Goal: Task Accomplishment & Management: Complete application form

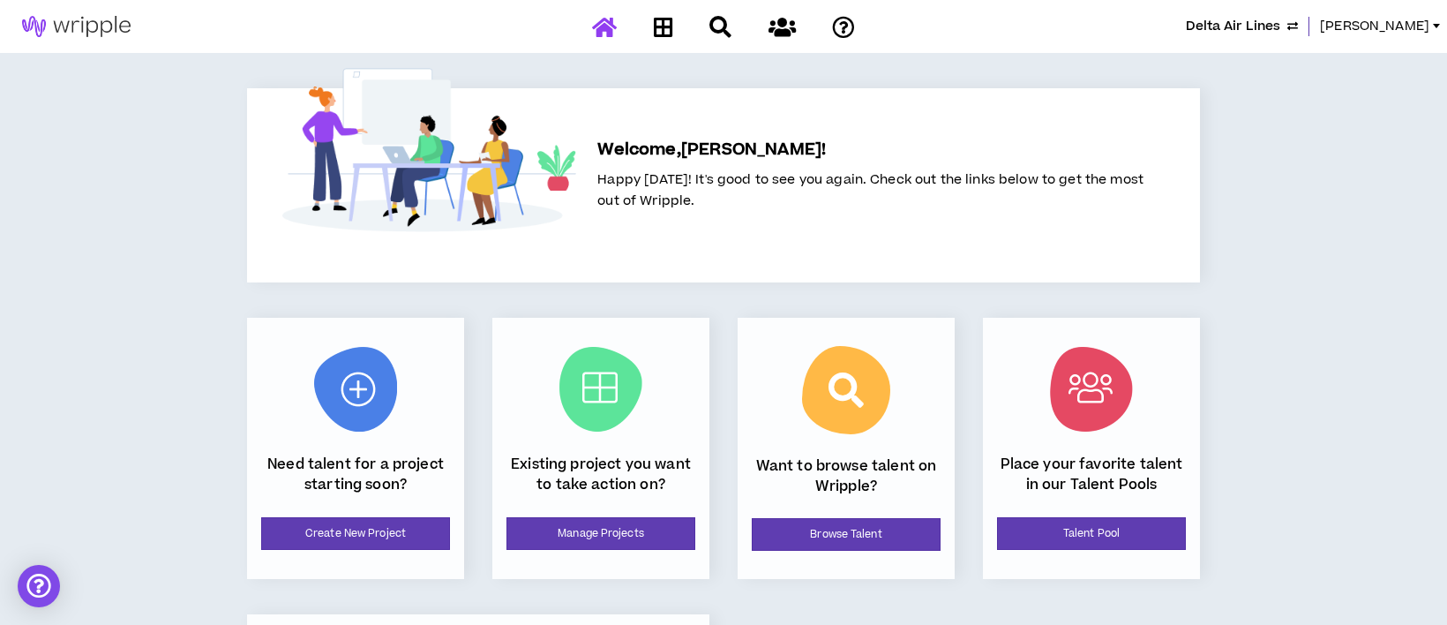
click at [1266, 26] on span "Delta Air Lines" at bounding box center [1233, 26] width 94 height 19
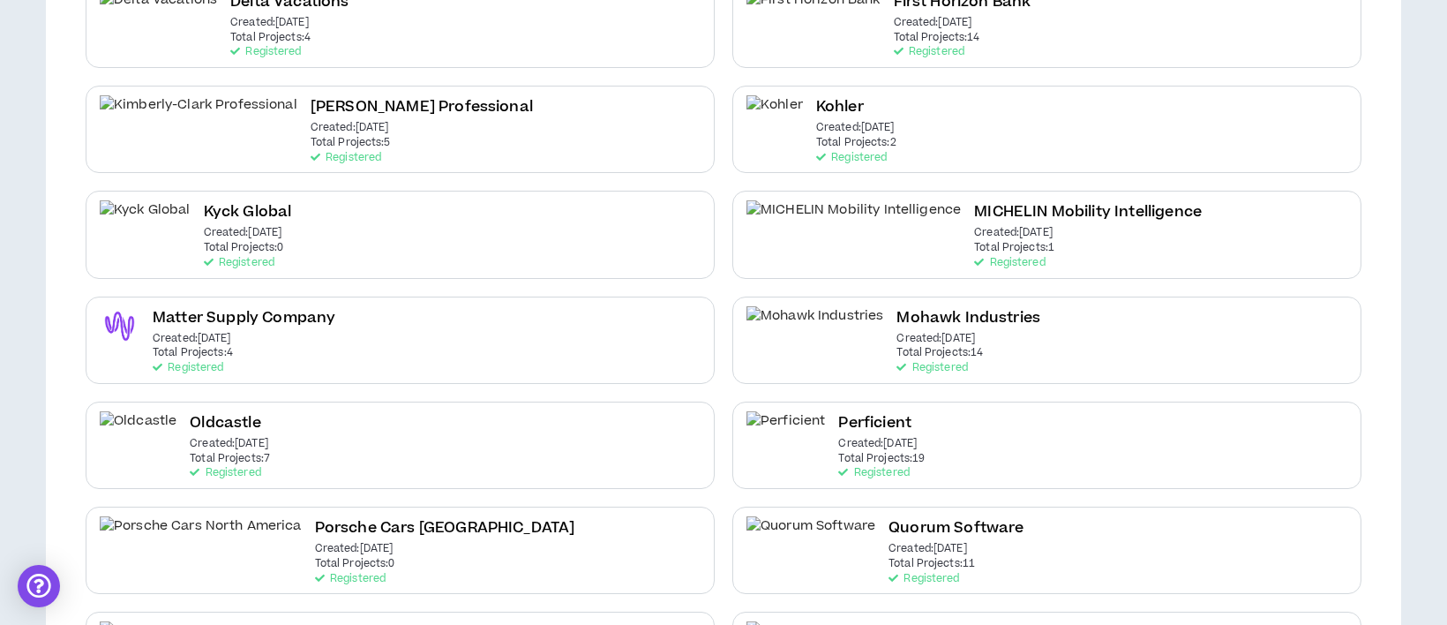
scroll to position [588, 0]
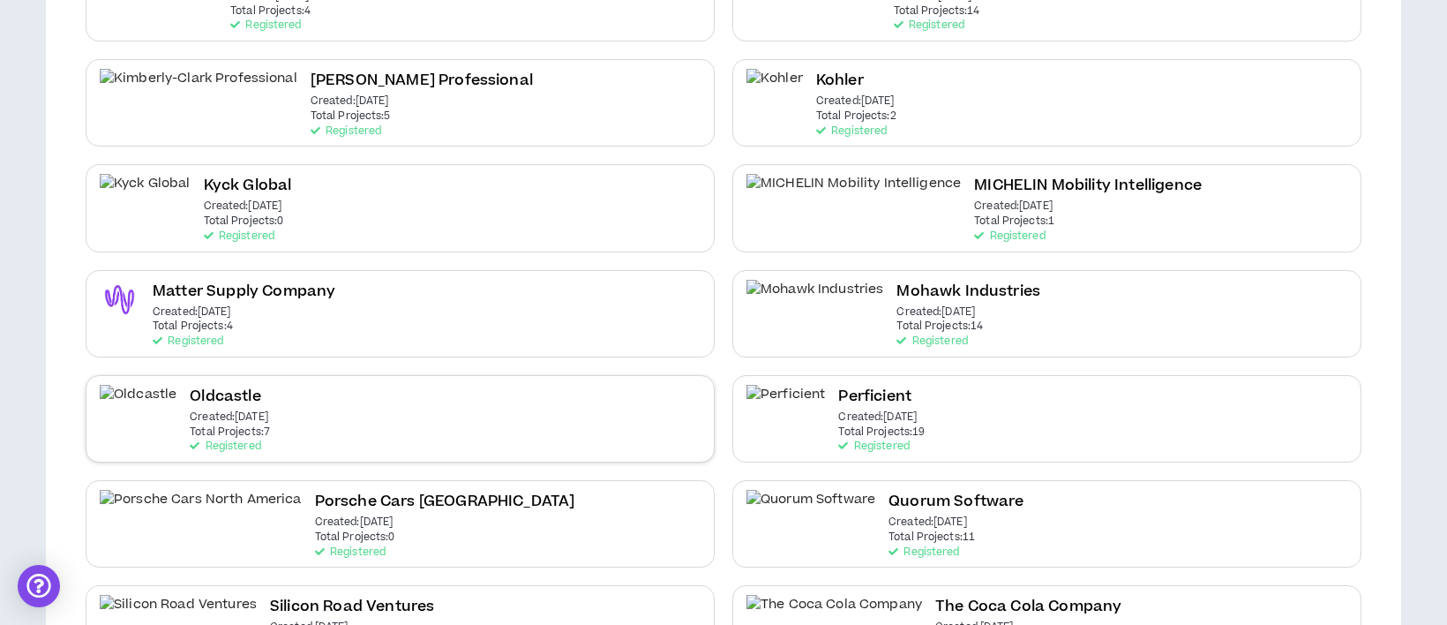
click at [258, 413] on div "Oldcastle Created: [DATE] Total Projects: 7 Registered" at bounding box center [400, 418] width 629 height 87
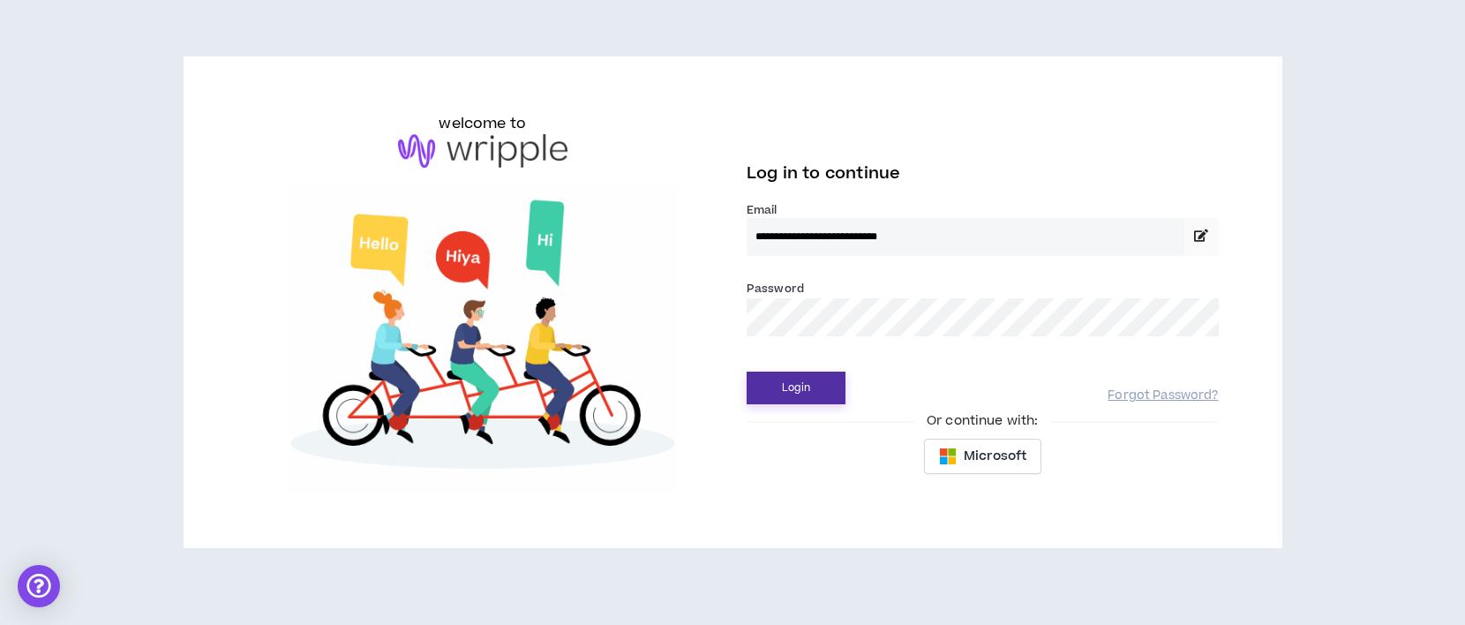
click at [812, 385] on button "Login" at bounding box center [796, 388] width 99 height 33
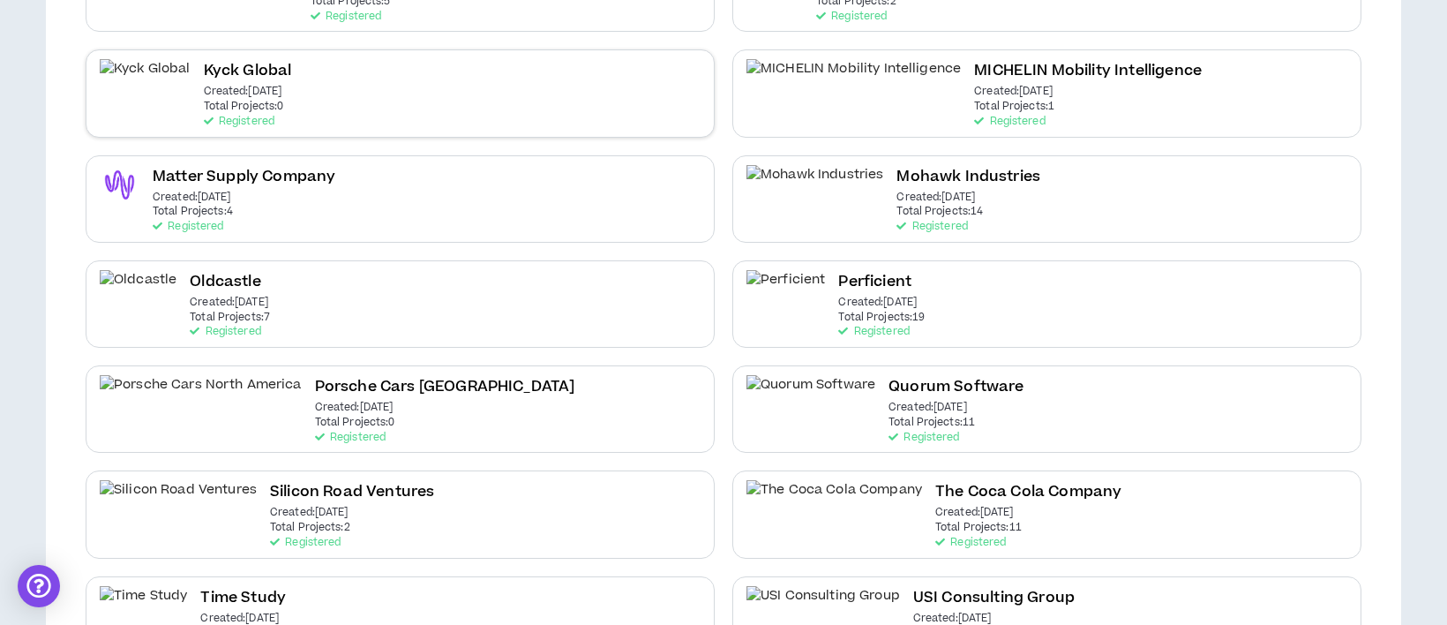
scroll to position [706, 0]
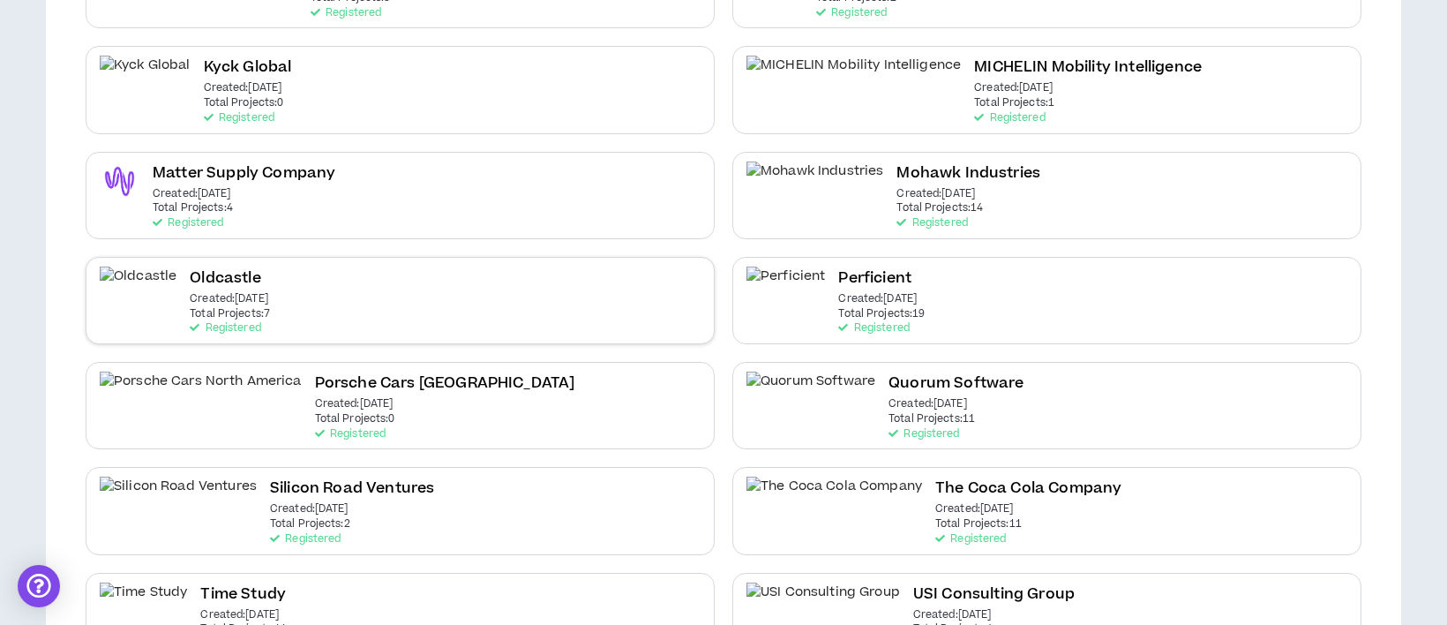
click at [190, 293] on p "Created: [DATE]" at bounding box center [229, 299] width 79 height 12
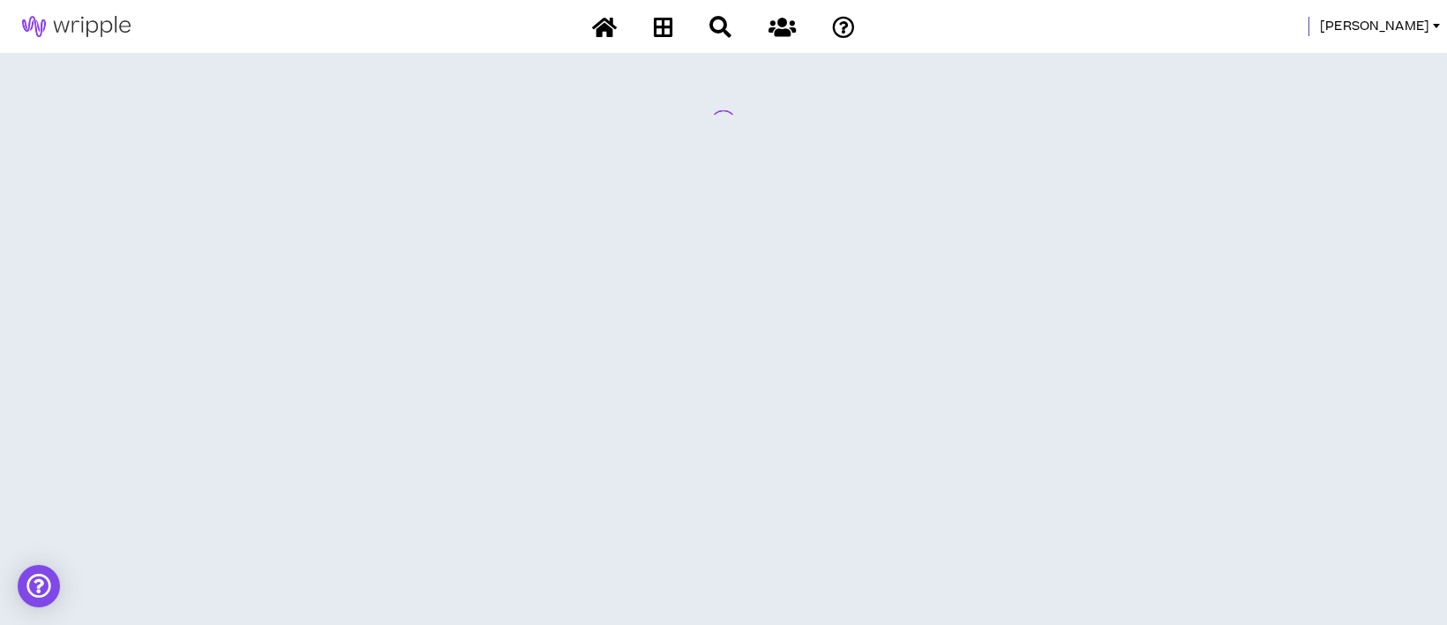
scroll to position [0, 0]
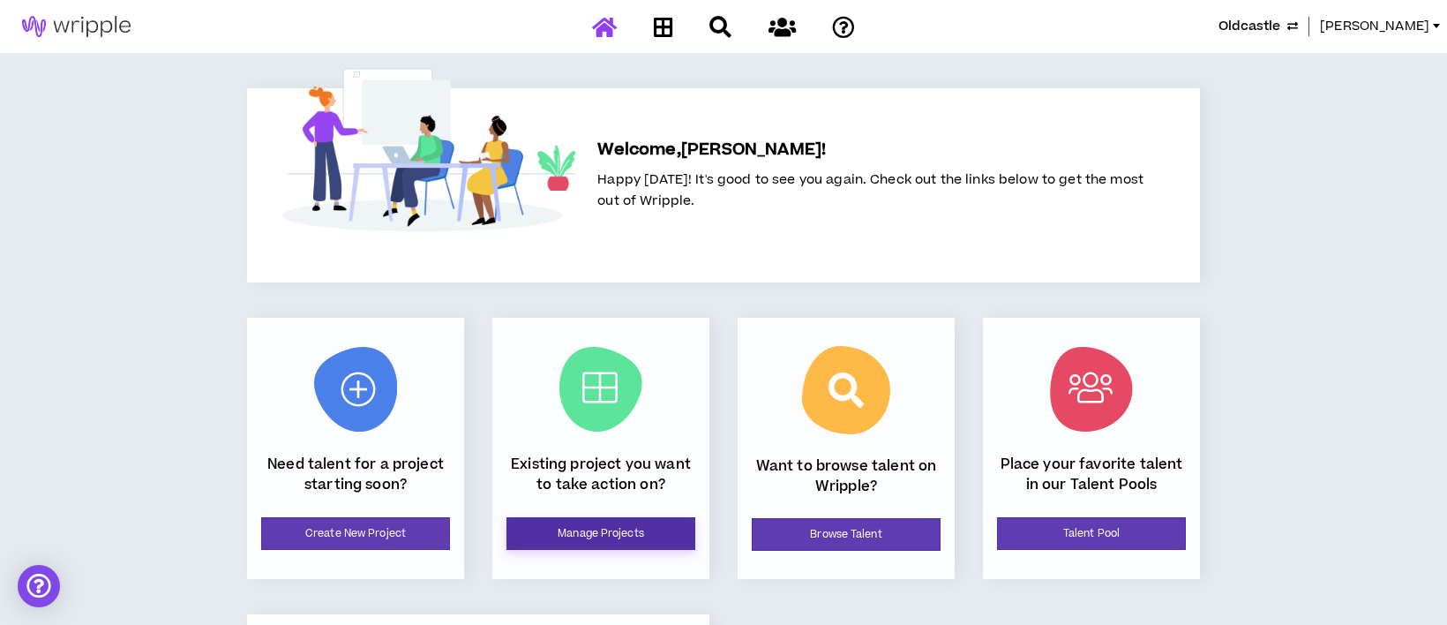
click at [616, 539] on link "Manage Projects" at bounding box center [601, 533] width 189 height 33
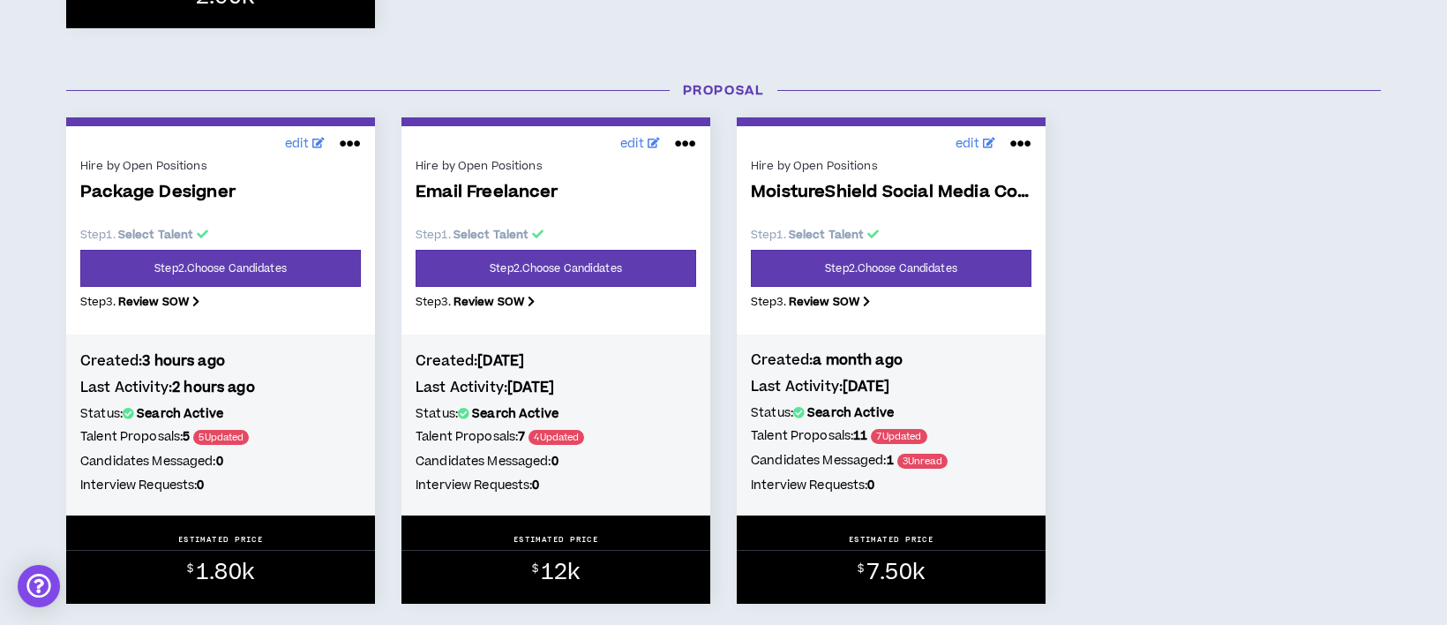
scroll to position [823, 0]
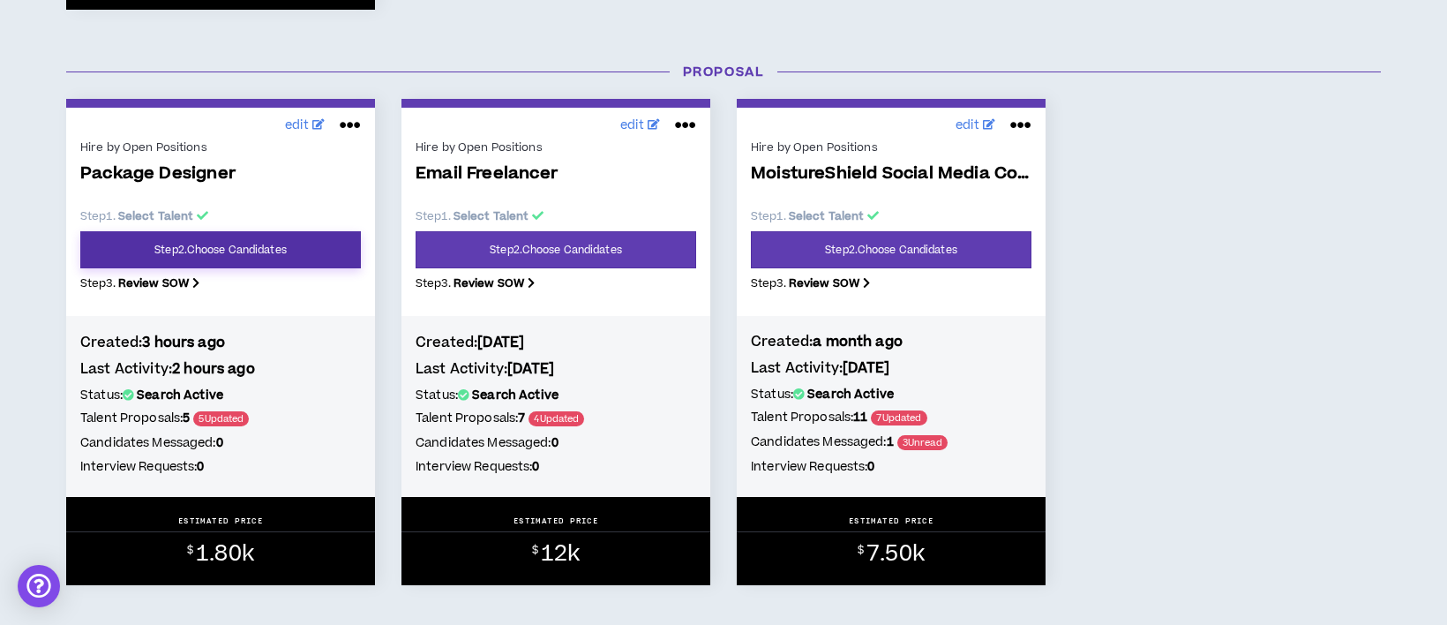
click at [196, 253] on link "Step 2 . Choose Candidates" at bounding box center [220, 249] width 281 height 37
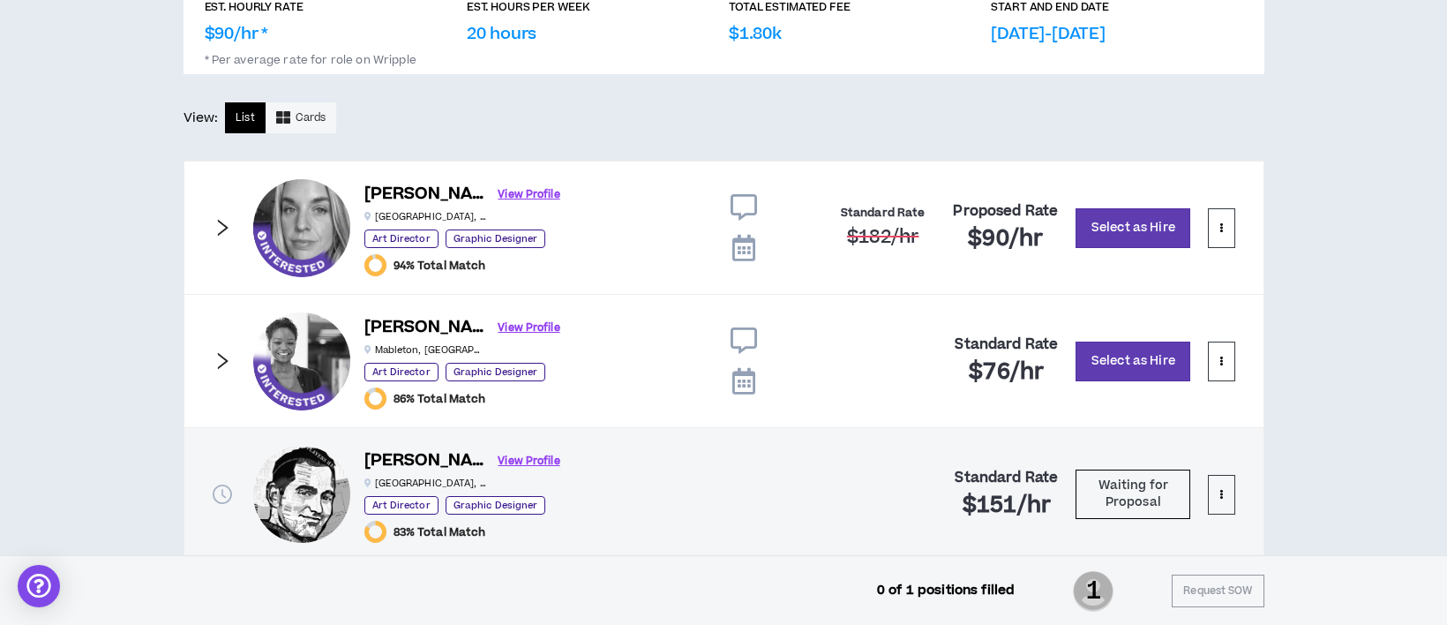
scroll to position [755, 0]
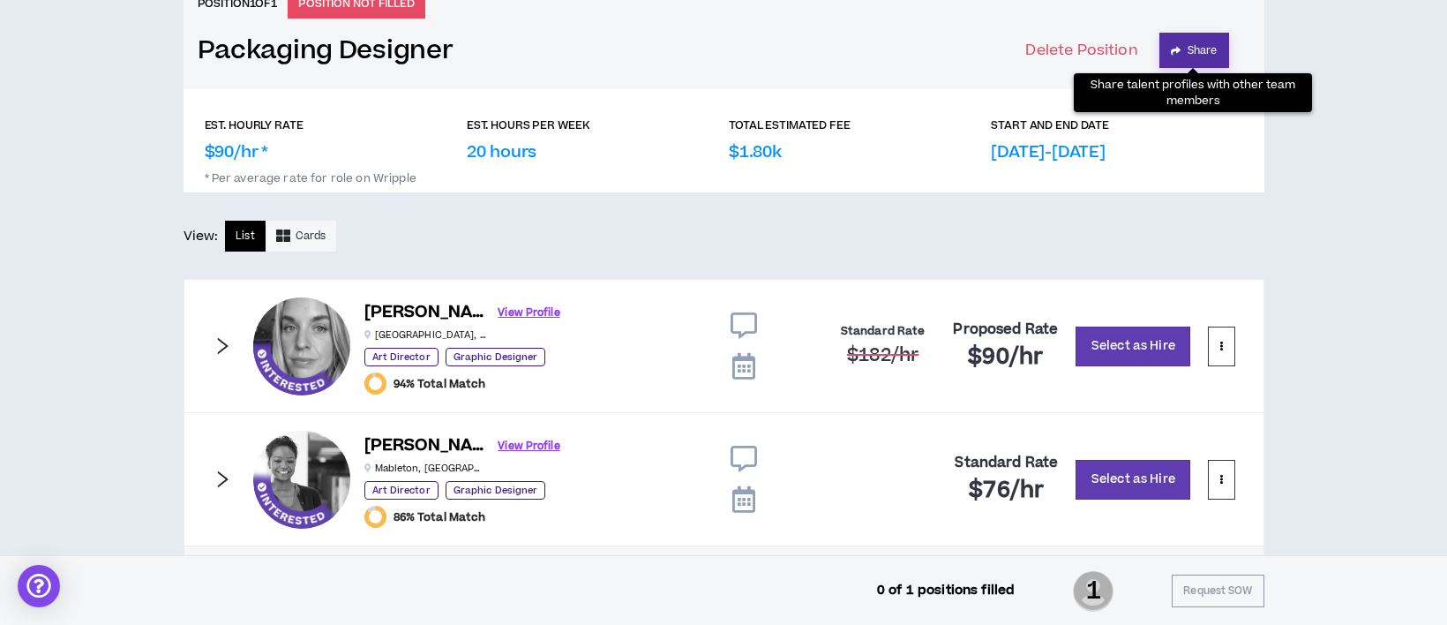
click at [1192, 46] on button "Share" at bounding box center [1195, 50] width 70 height 35
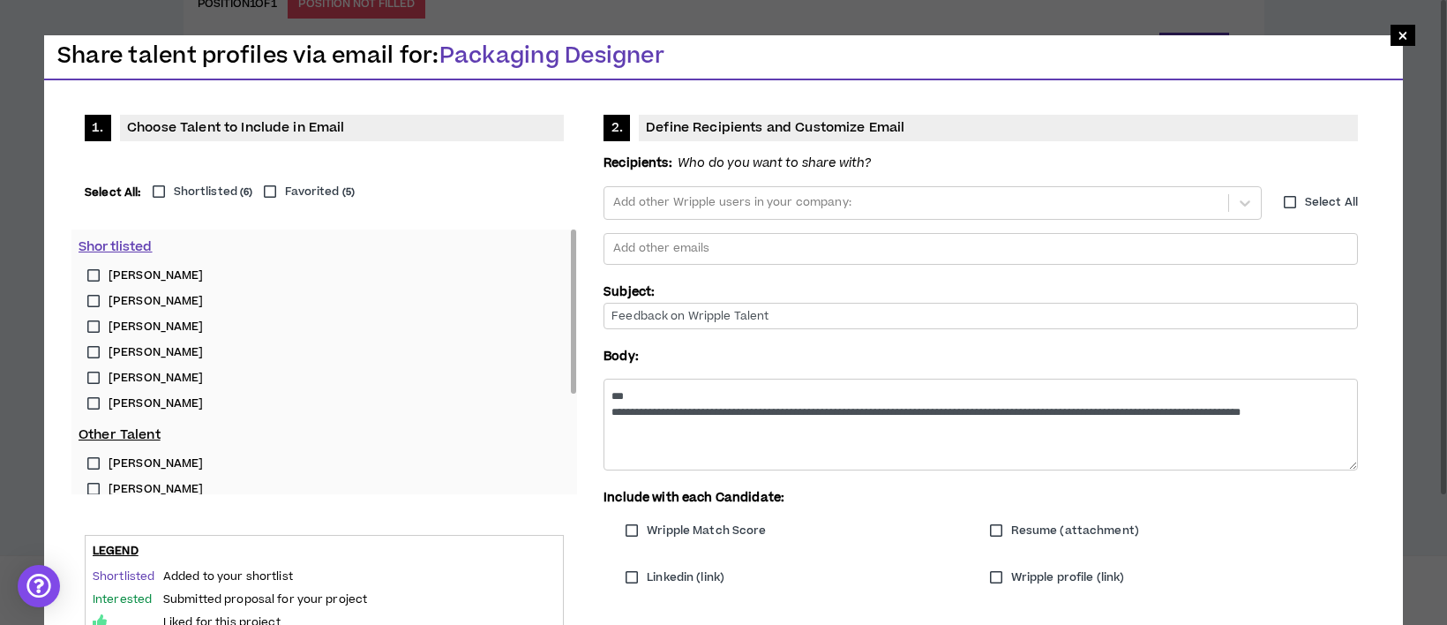
click at [92, 275] on label "[PERSON_NAME]" at bounding box center [325, 276] width 492 height 26
click at [92, 301] on label "[PERSON_NAME]" at bounding box center [325, 302] width 492 height 26
click at [726, 241] on div at bounding box center [981, 249] width 739 height 26
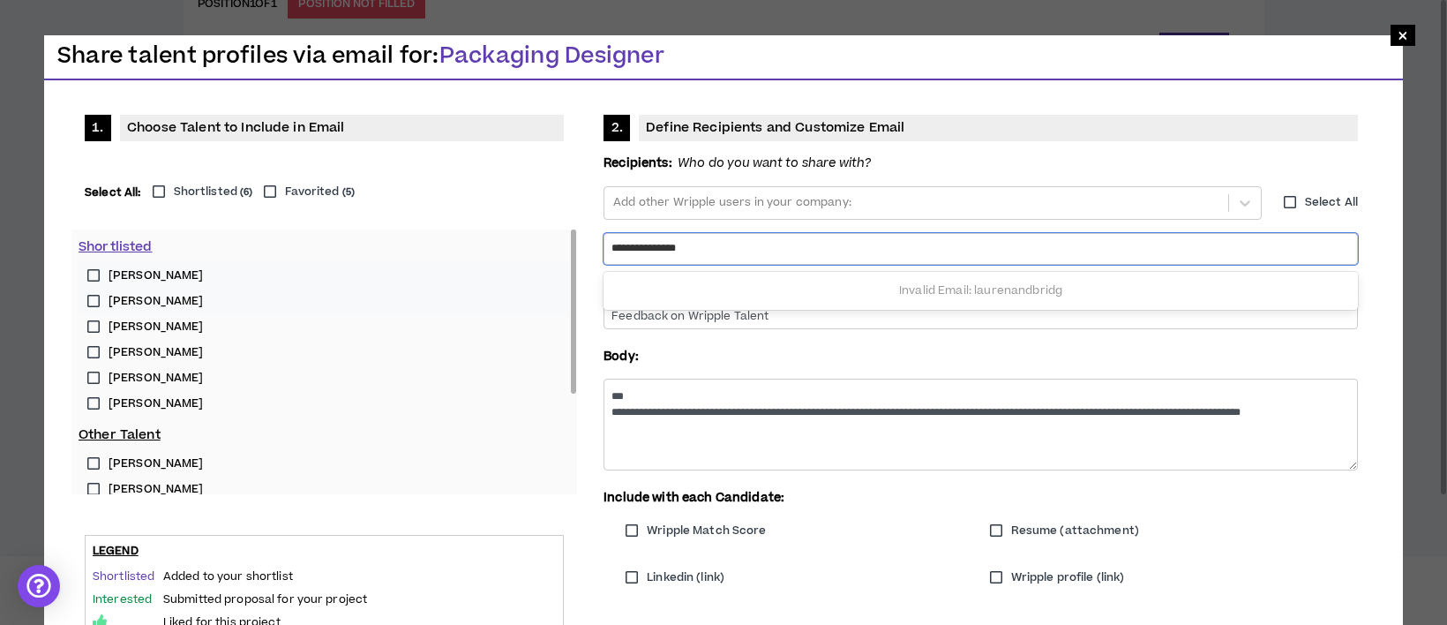
type input "**********"
click at [727, 247] on div at bounding box center [981, 249] width 739 height 26
type input "*"
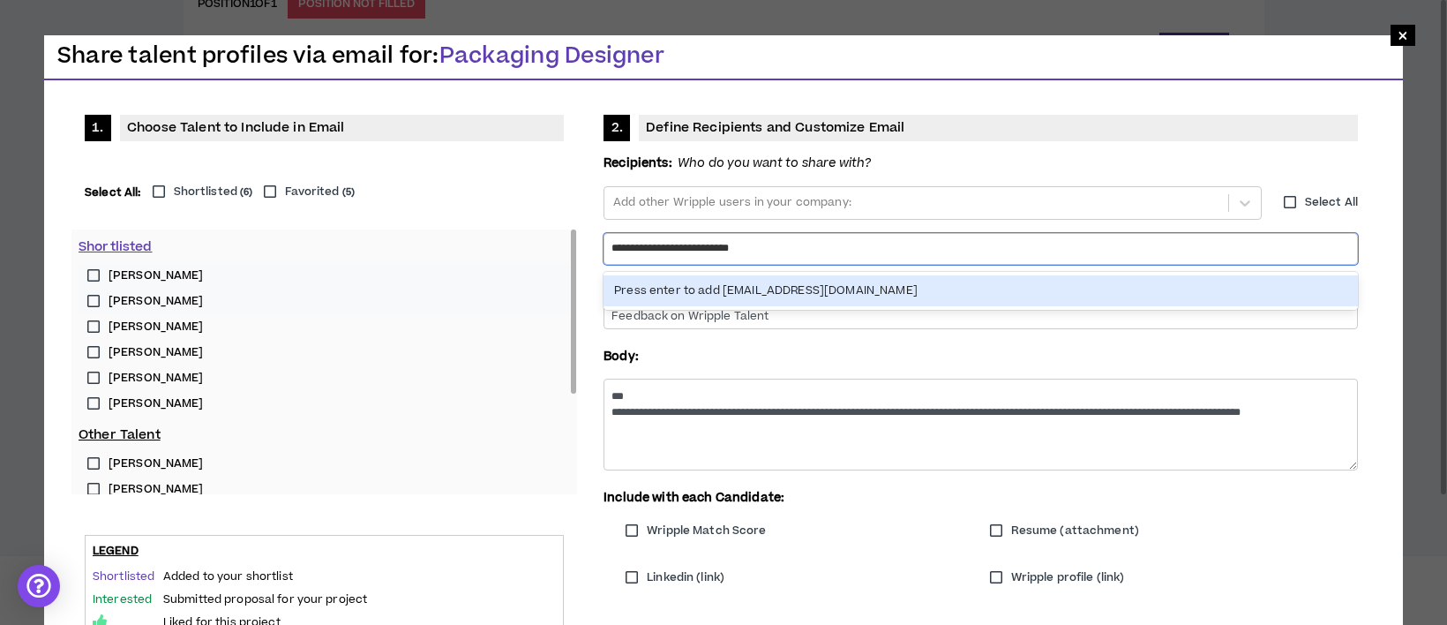
type input "**********"
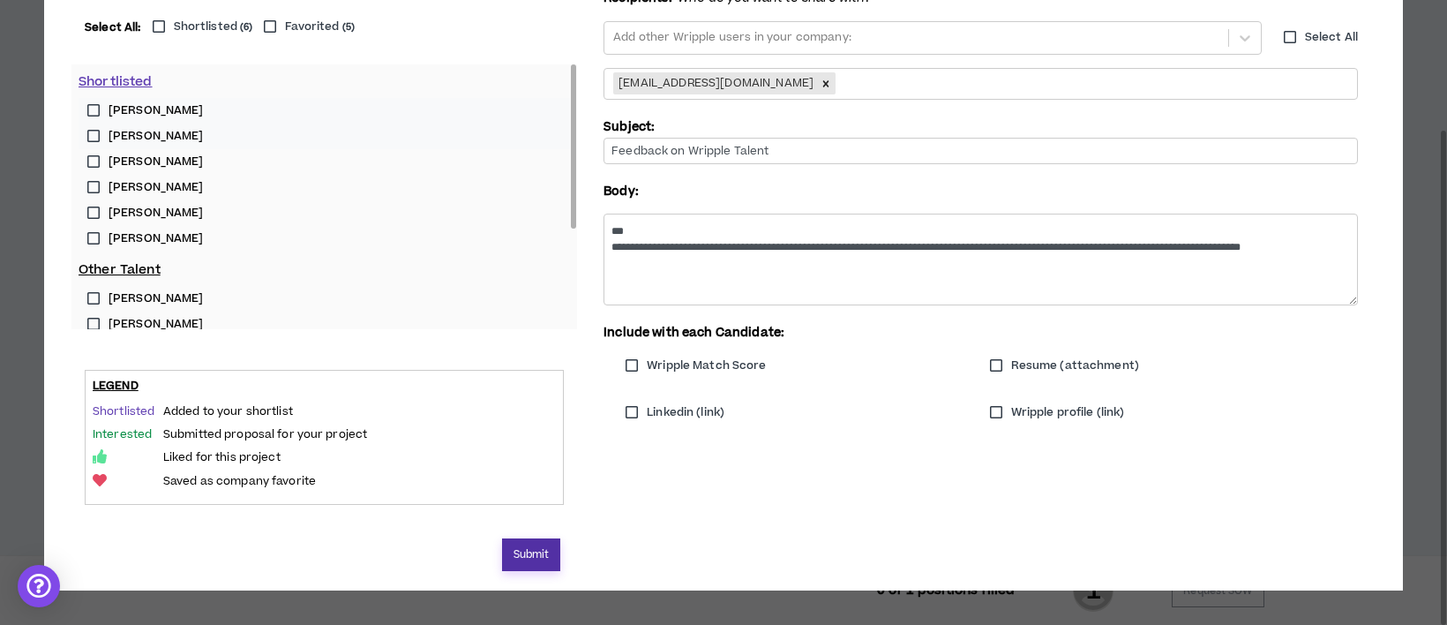
click at [524, 550] on button "Submit" at bounding box center [531, 554] width 59 height 33
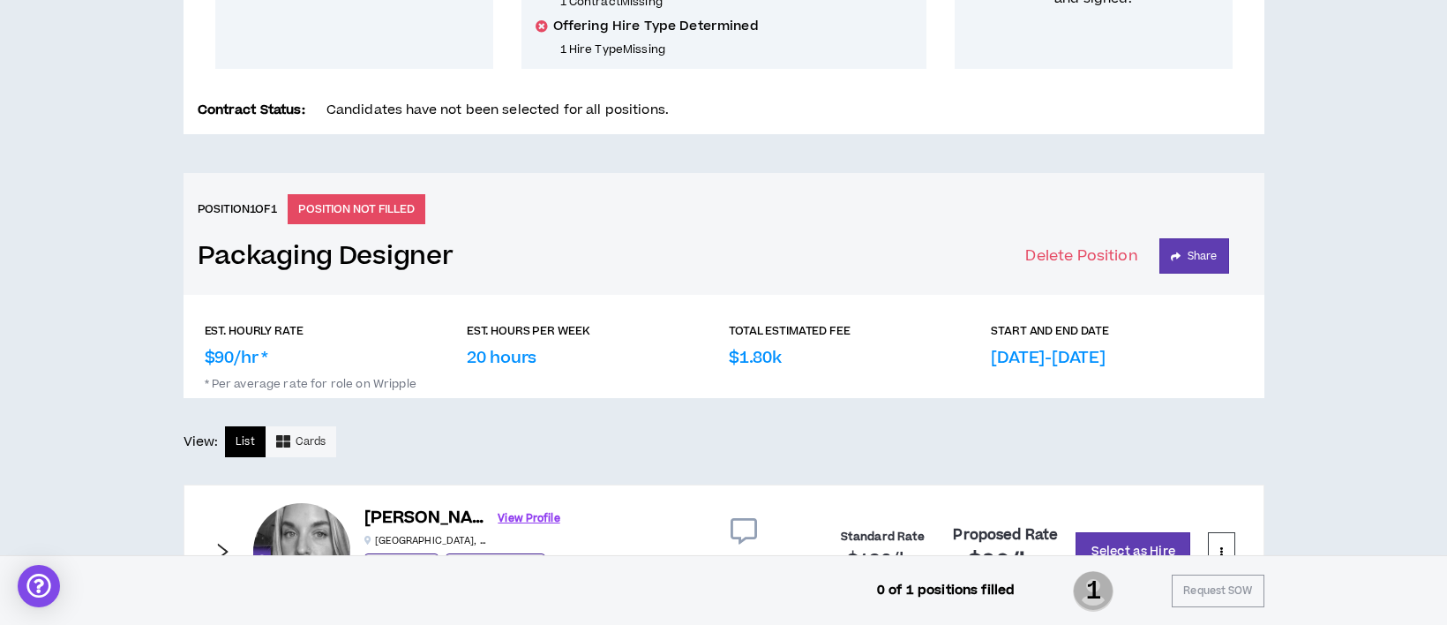
scroll to position [521, 0]
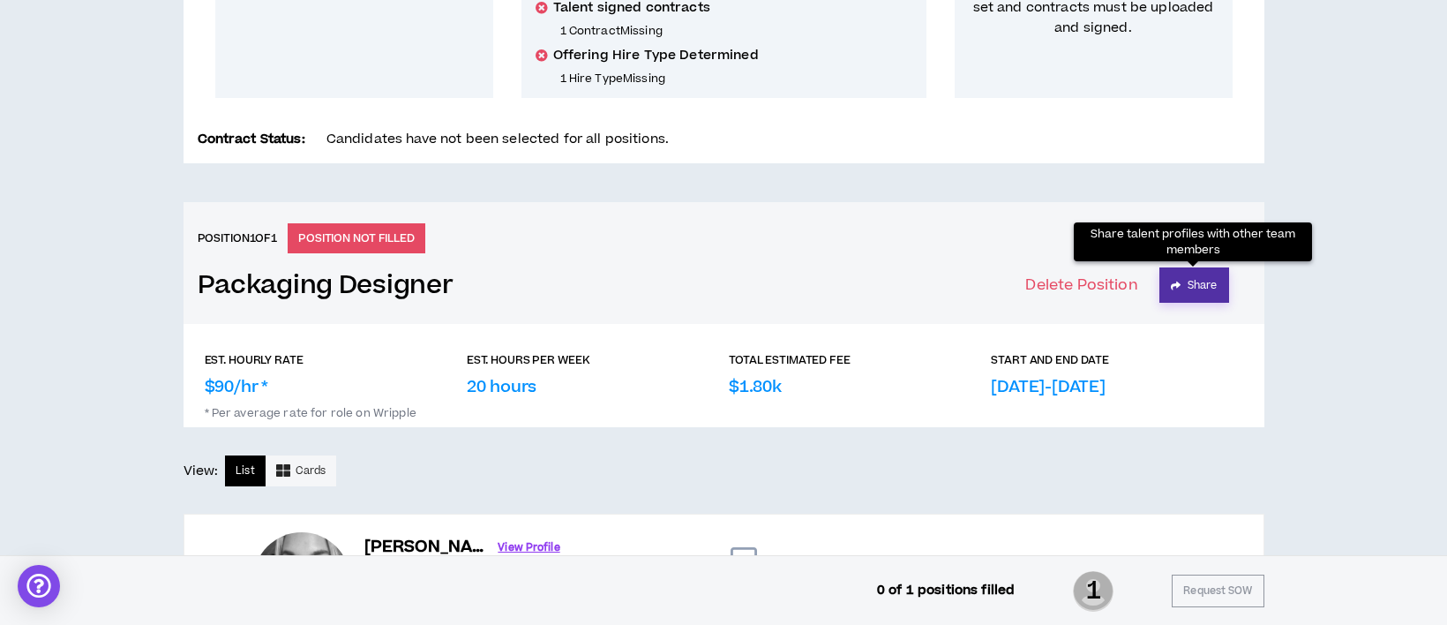
click at [1200, 289] on button "Share" at bounding box center [1195, 284] width 70 height 35
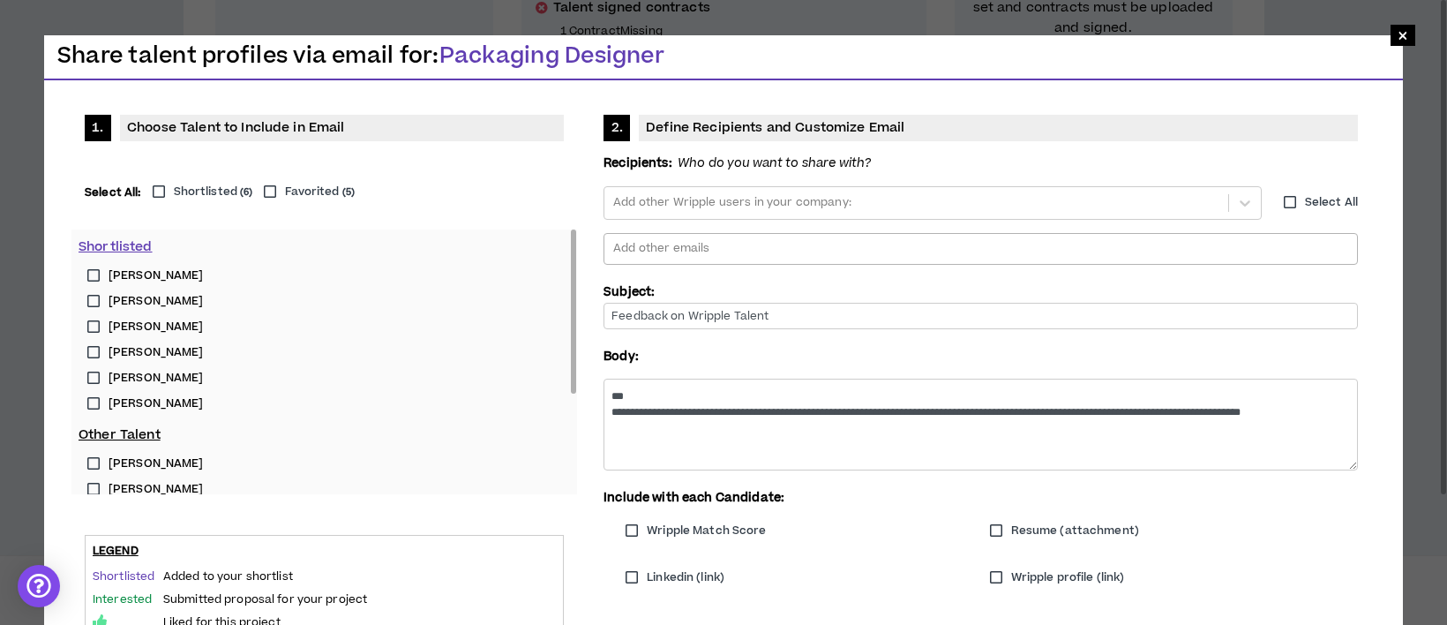
click at [647, 246] on div at bounding box center [981, 249] width 739 height 26
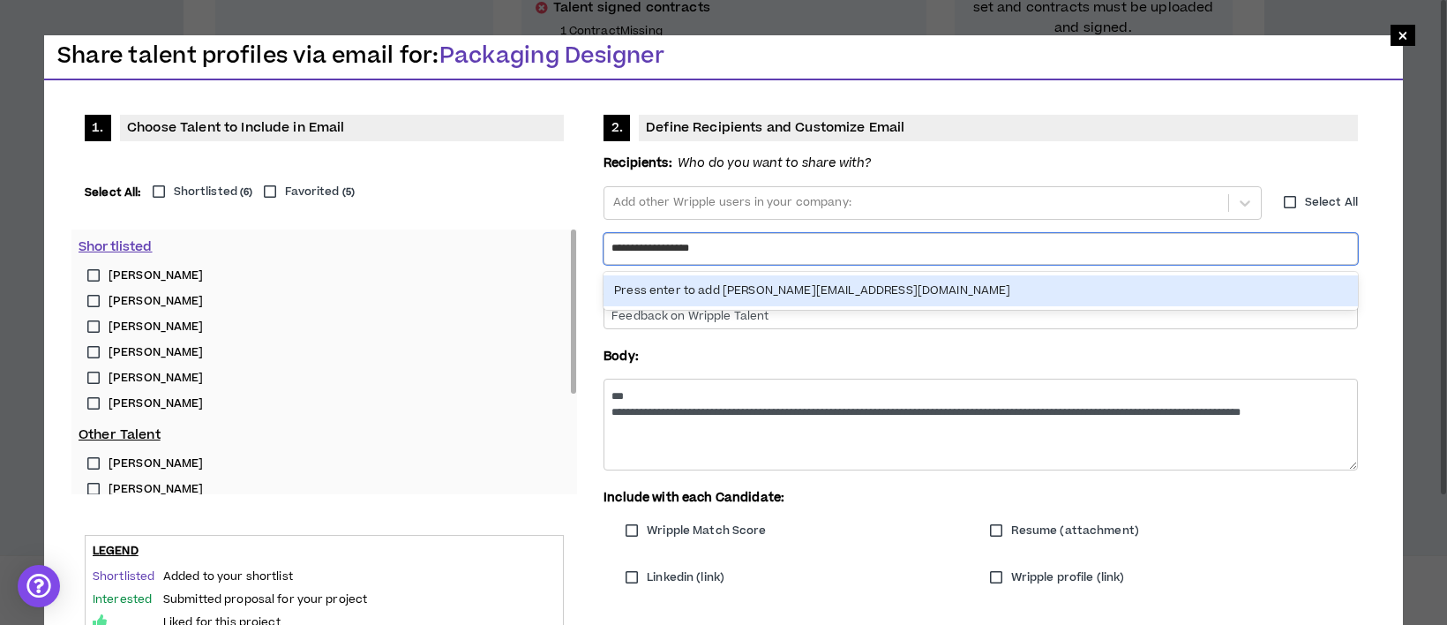
type input "**********"
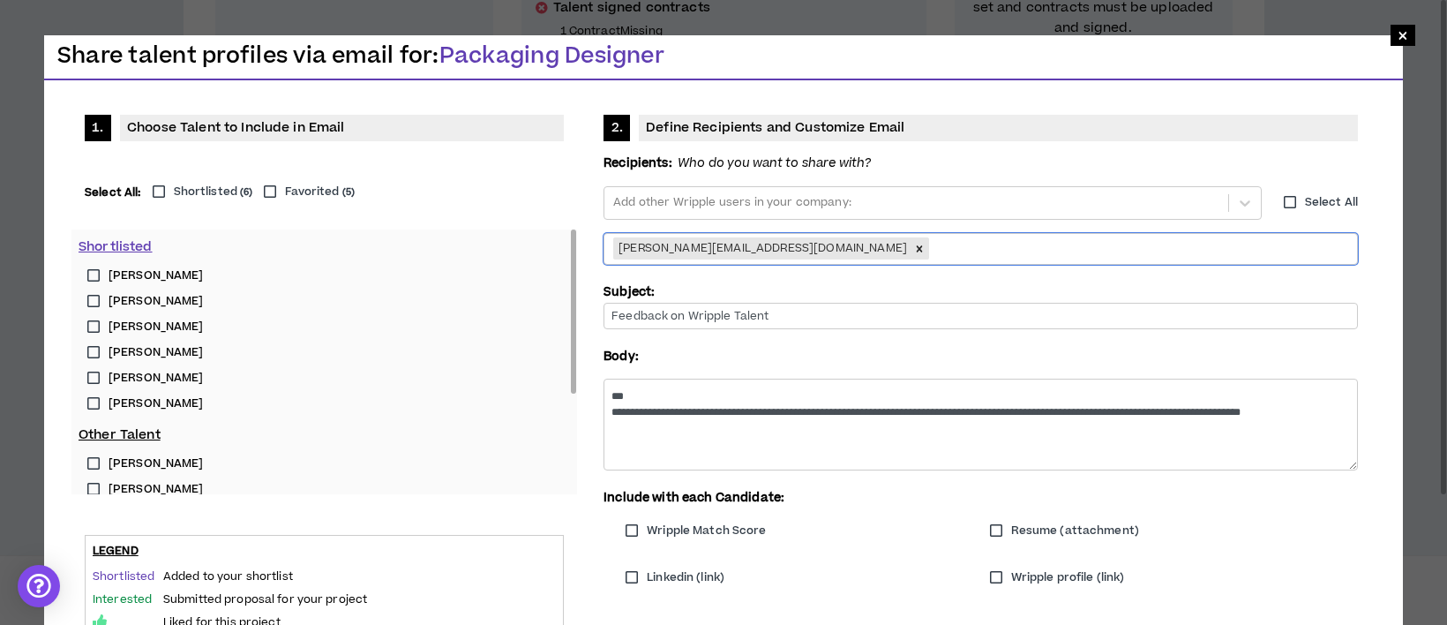
click at [92, 277] on label "[PERSON_NAME]" at bounding box center [325, 276] width 492 height 26
click at [101, 306] on label "[PERSON_NAME]" at bounding box center [325, 302] width 492 height 26
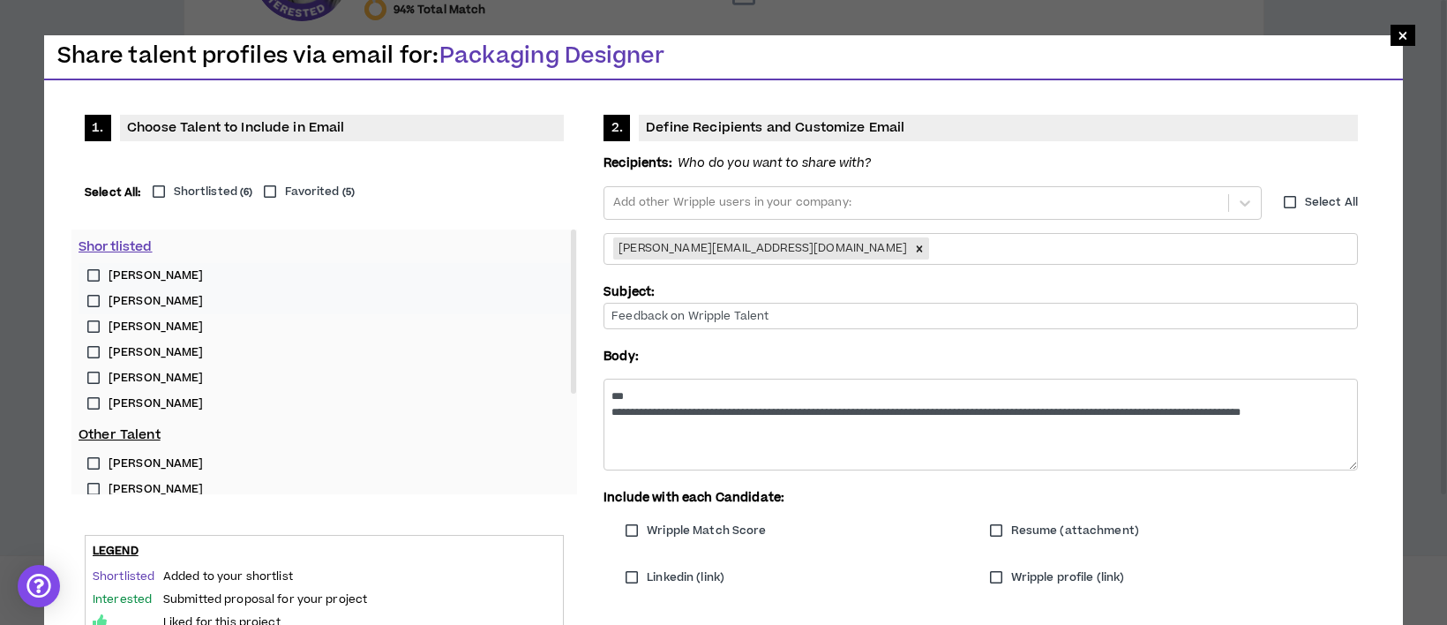
scroll to position [1316, 0]
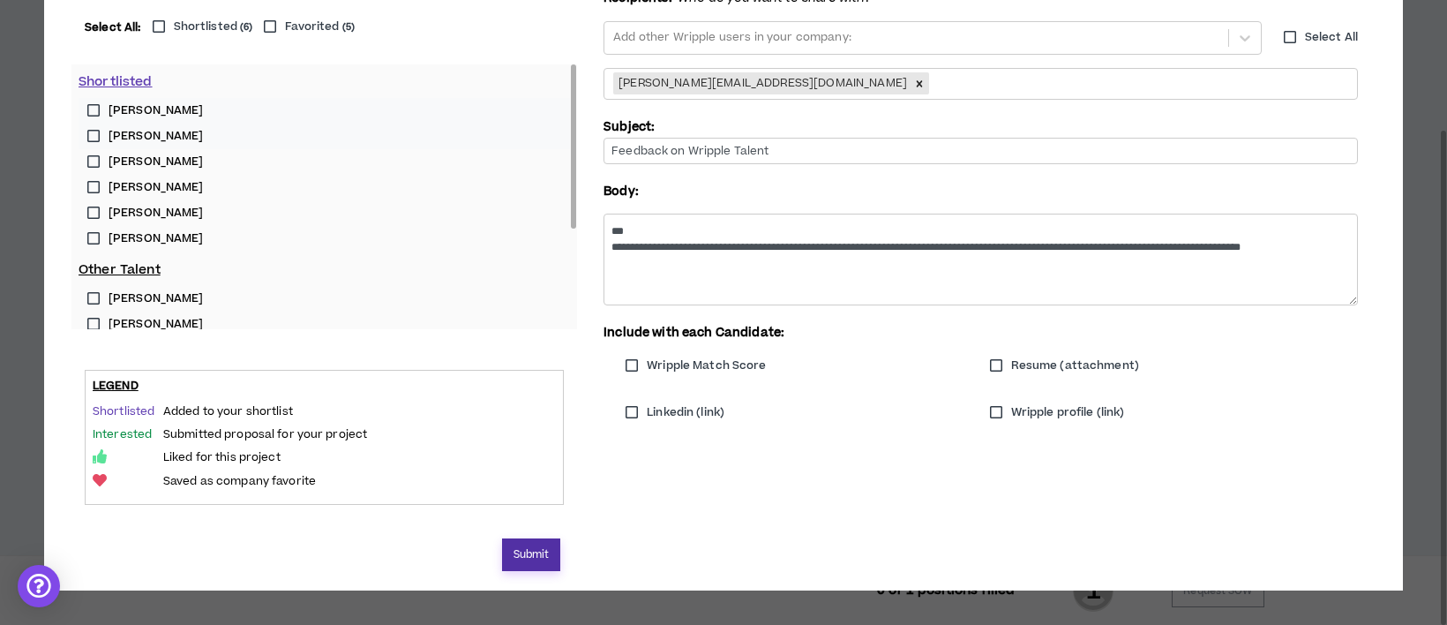
click at [544, 544] on button "Submit" at bounding box center [531, 554] width 59 height 33
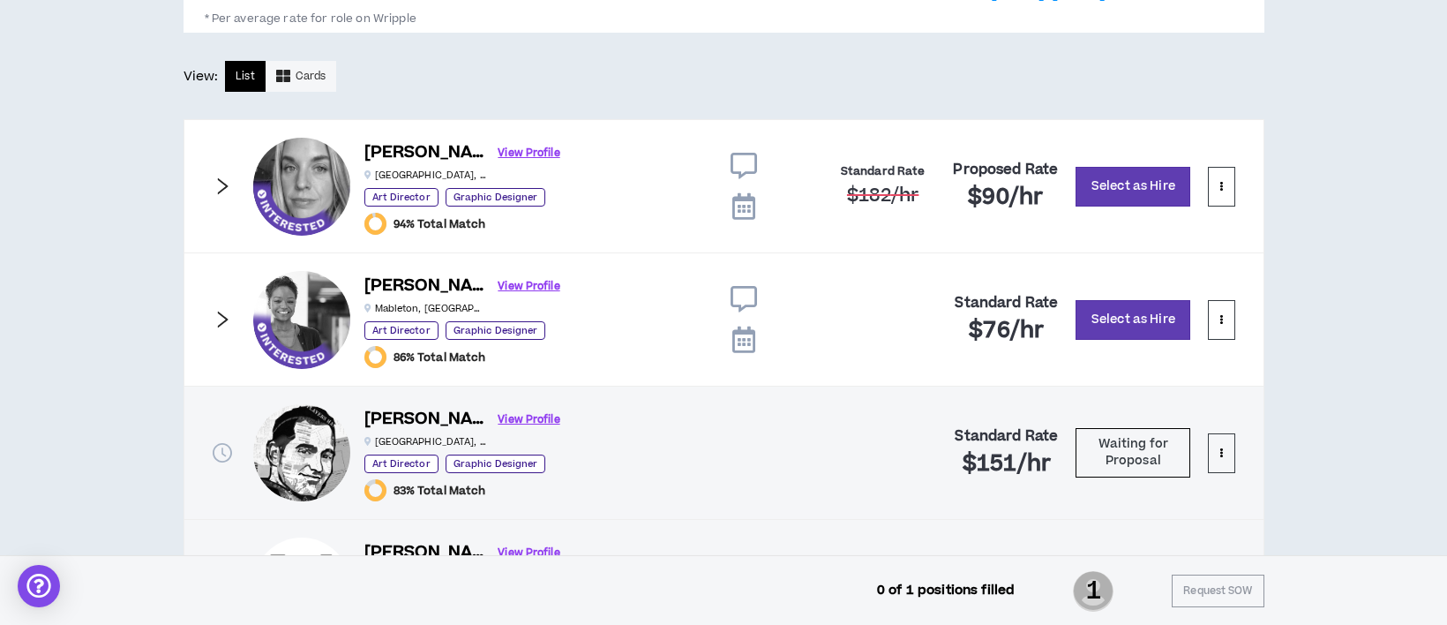
scroll to position [941, 0]
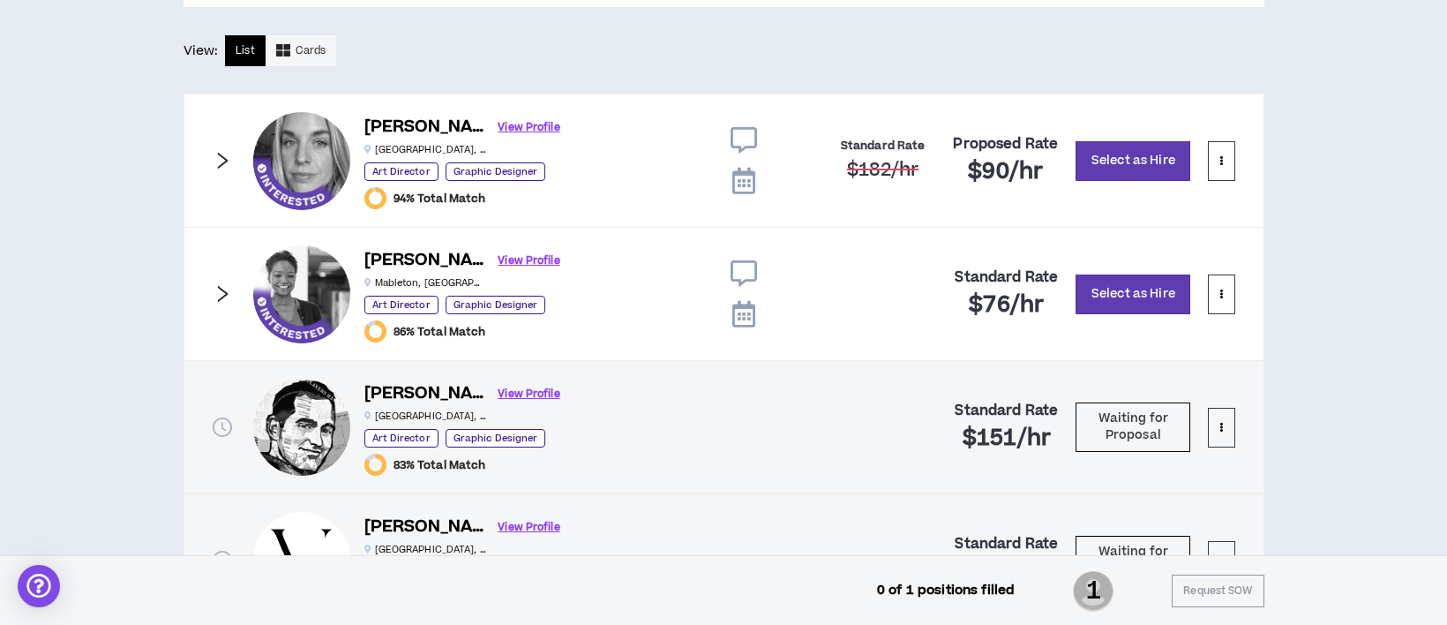
click at [217, 163] on icon "right" at bounding box center [222, 160] width 19 height 19
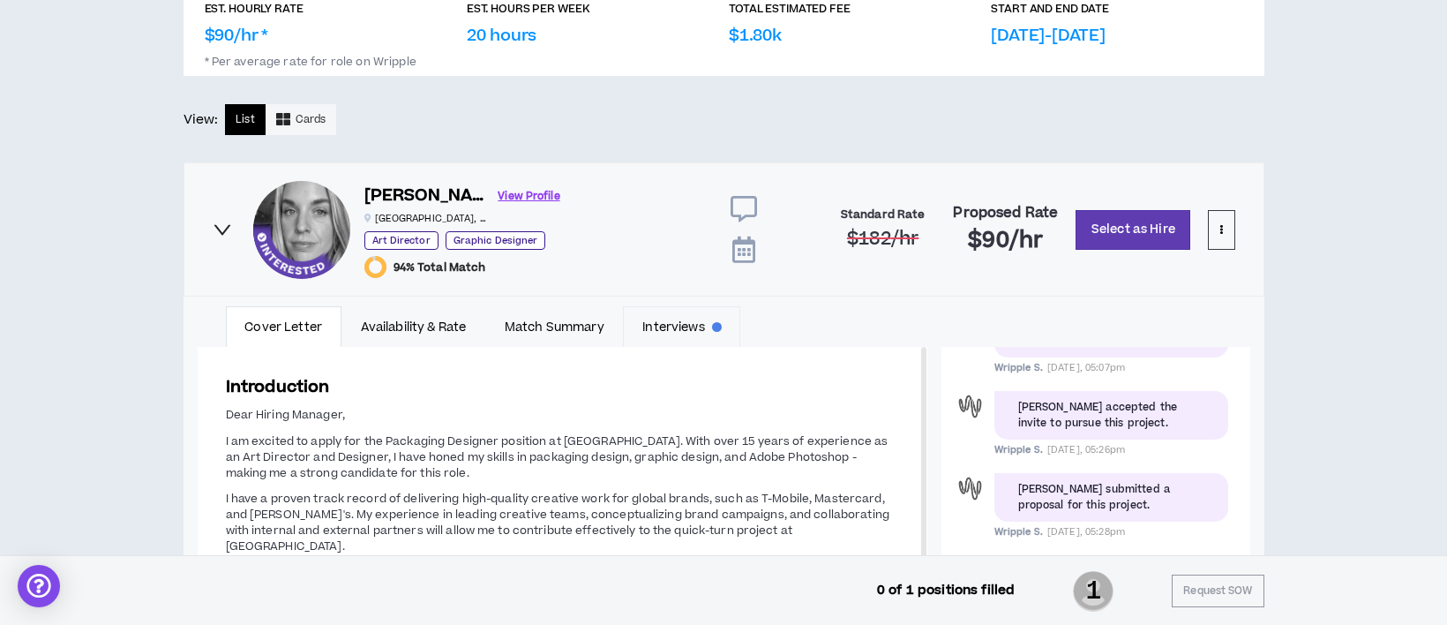
scroll to position [755, 0]
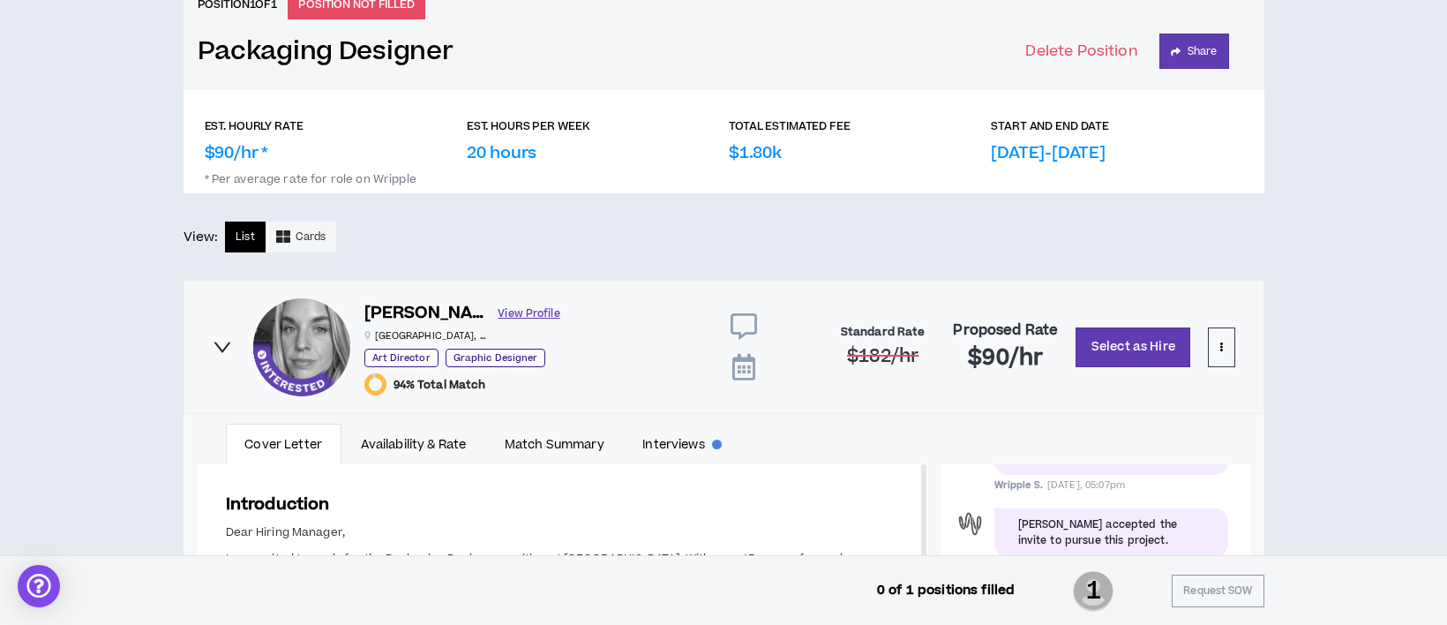
click at [499, 312] on link "View Profile" at bounding box center [530, 313] width 62 height 31
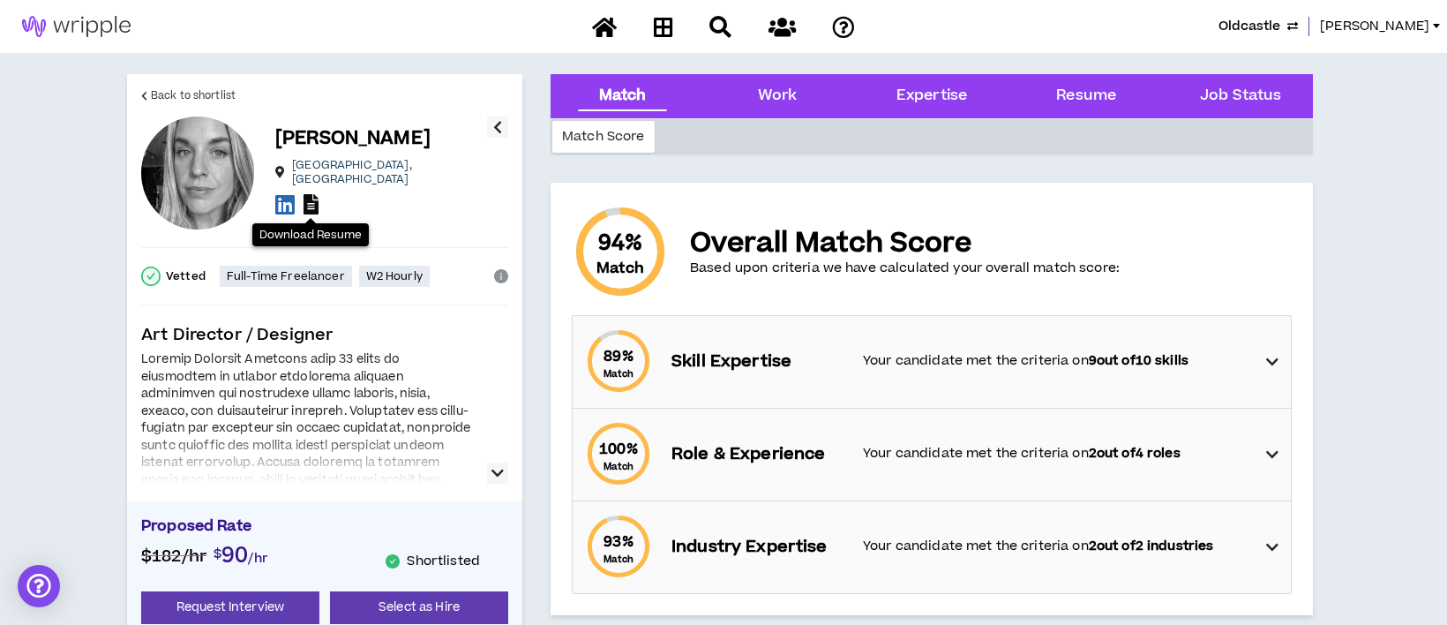
click at [315, 194] on icon at bounding box center [311, 204] width 15 height 20
click at [192, 96] on span "Back to shortlist" at bounding box center [193, 95] width 85 height 17
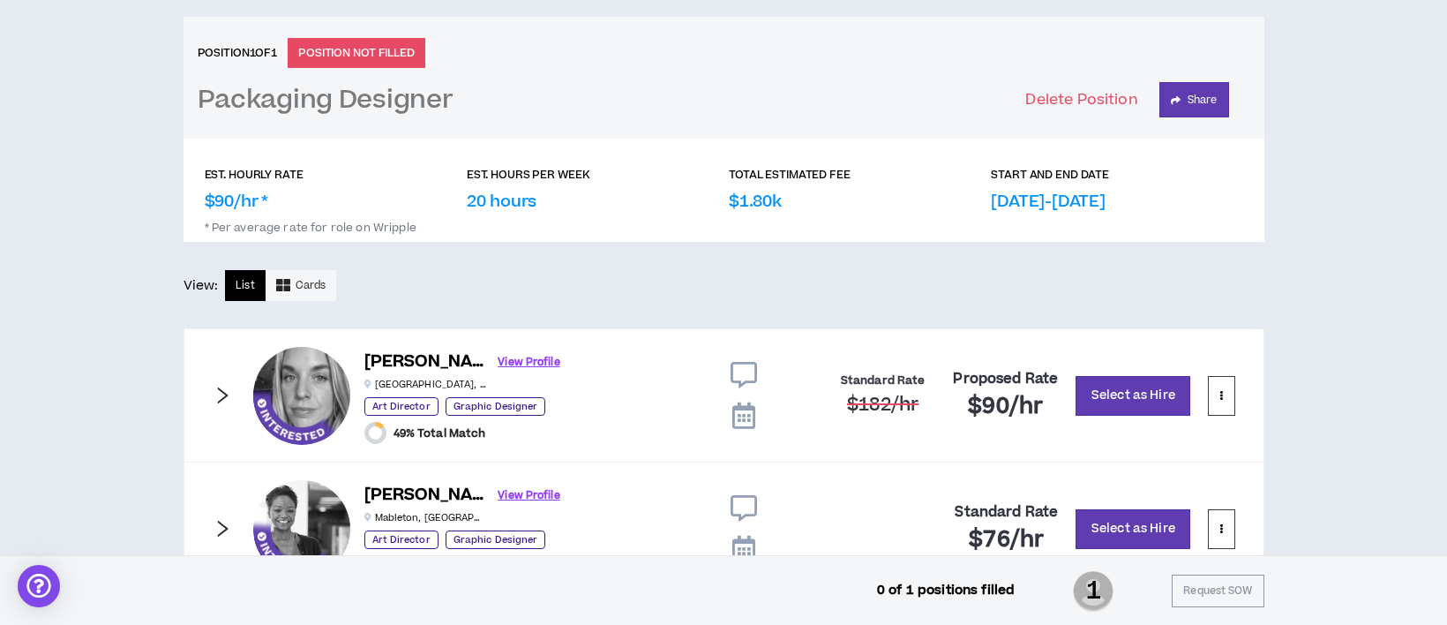
scroll to position [755, 0]
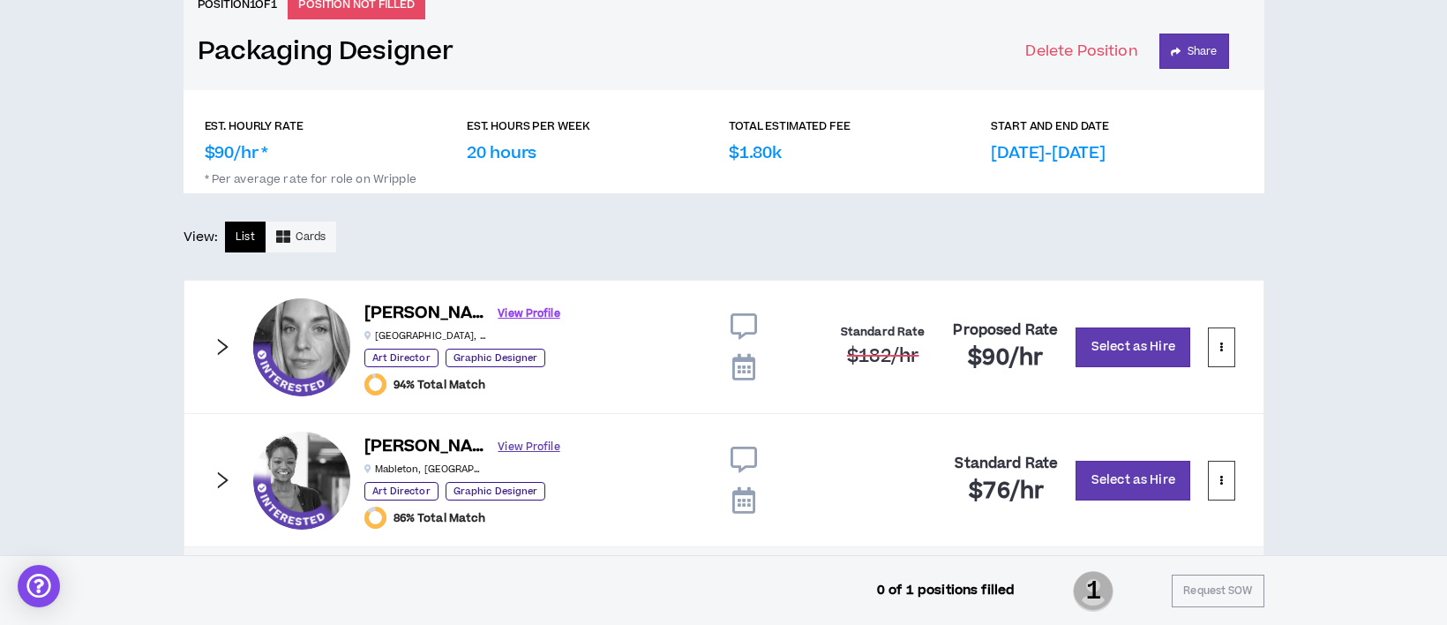
click at [499, 441] on link "View Profile" at bounding box center [530, 447] width 62 height 31
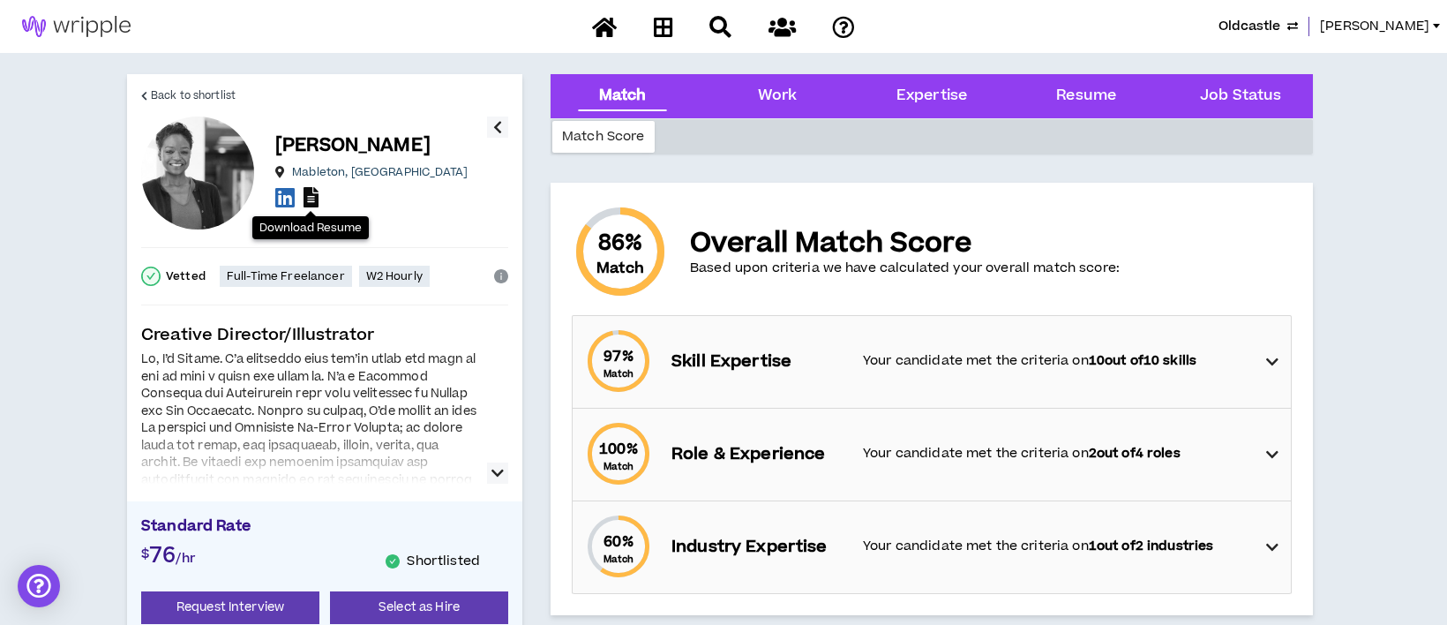
click at [313, 197] on icon at bounding box center [311, 197] width 15 height 20
click at [215, 93] on span "Back to shortlist" at bounding box center [193, 95] width 85 height 17
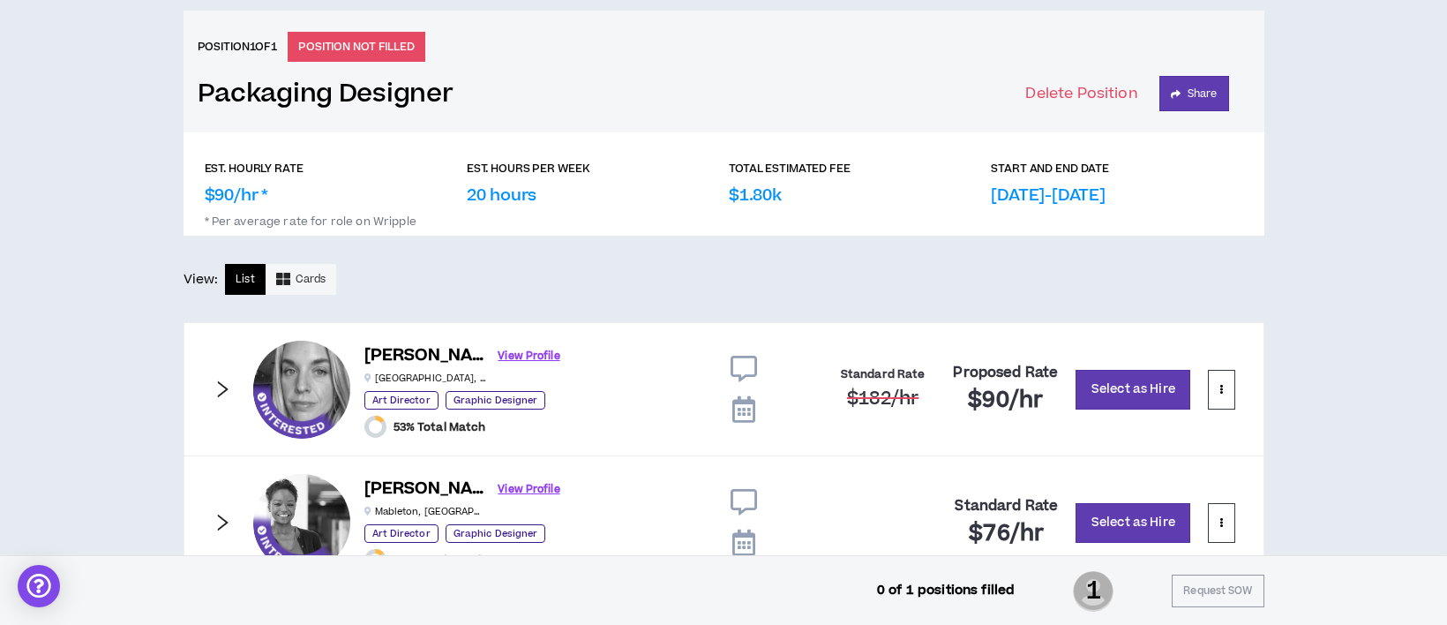
scroll to position [755, 0]
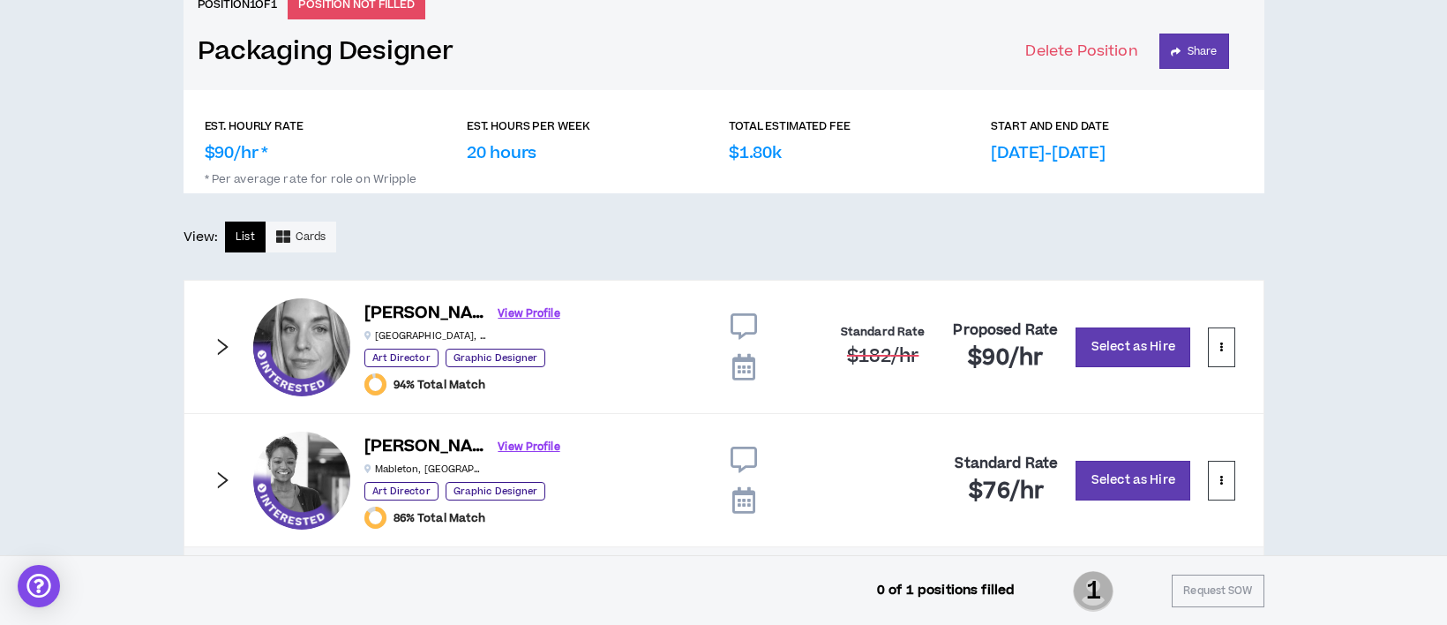
click at [226, 346] on icon "right" at bounding box center [222, 346] width 11 height 17
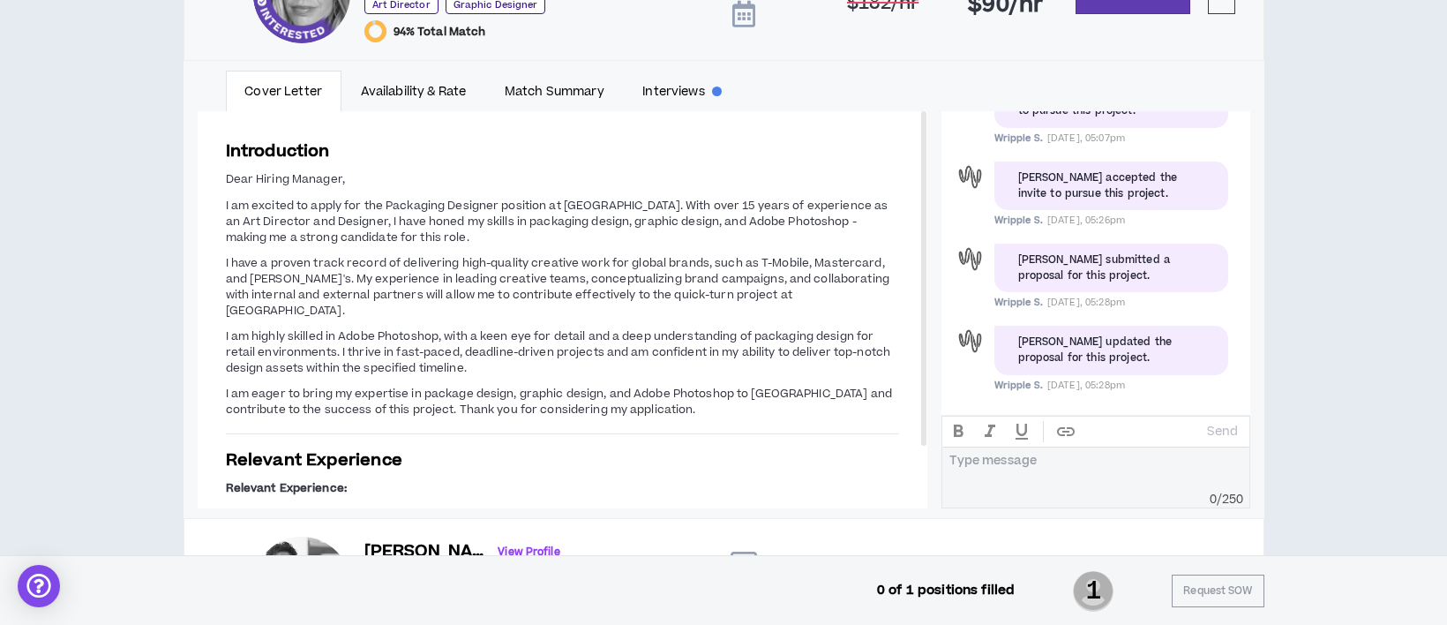
scroll to position [123, 0]
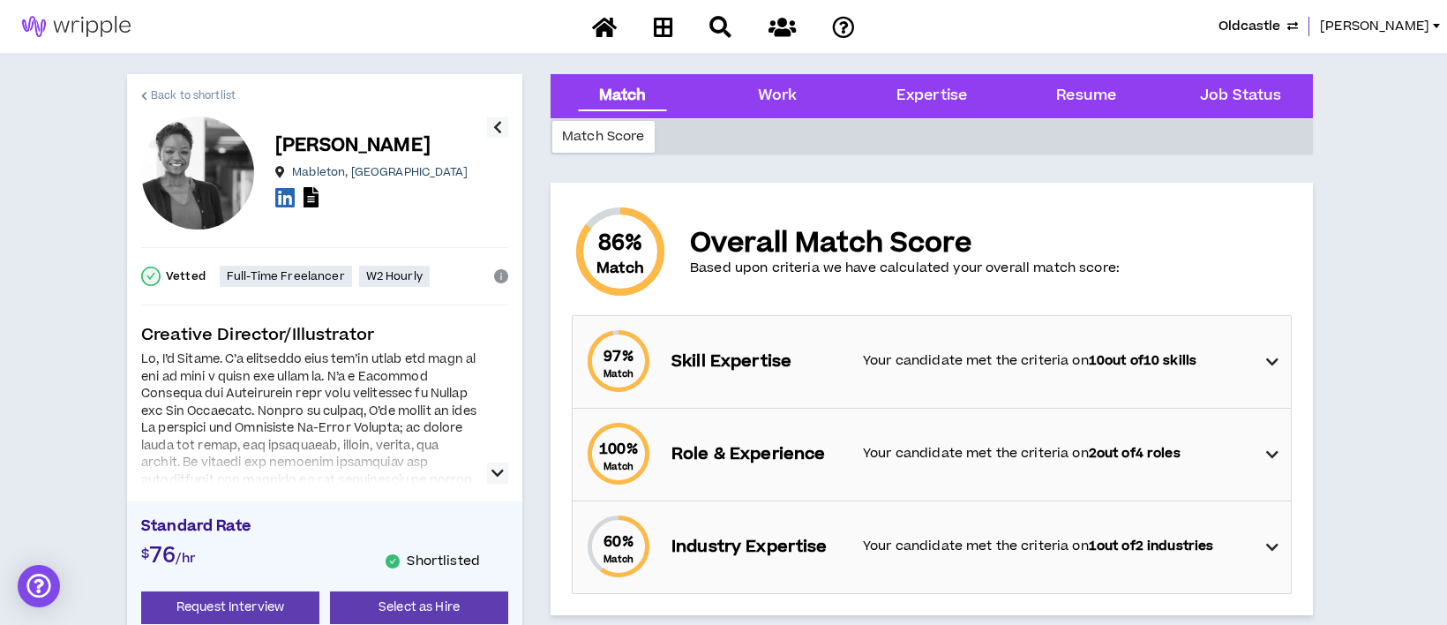
click at [166, 88] on span "Back to shortlist" at bounding box center [193, 95] width 85 height 17
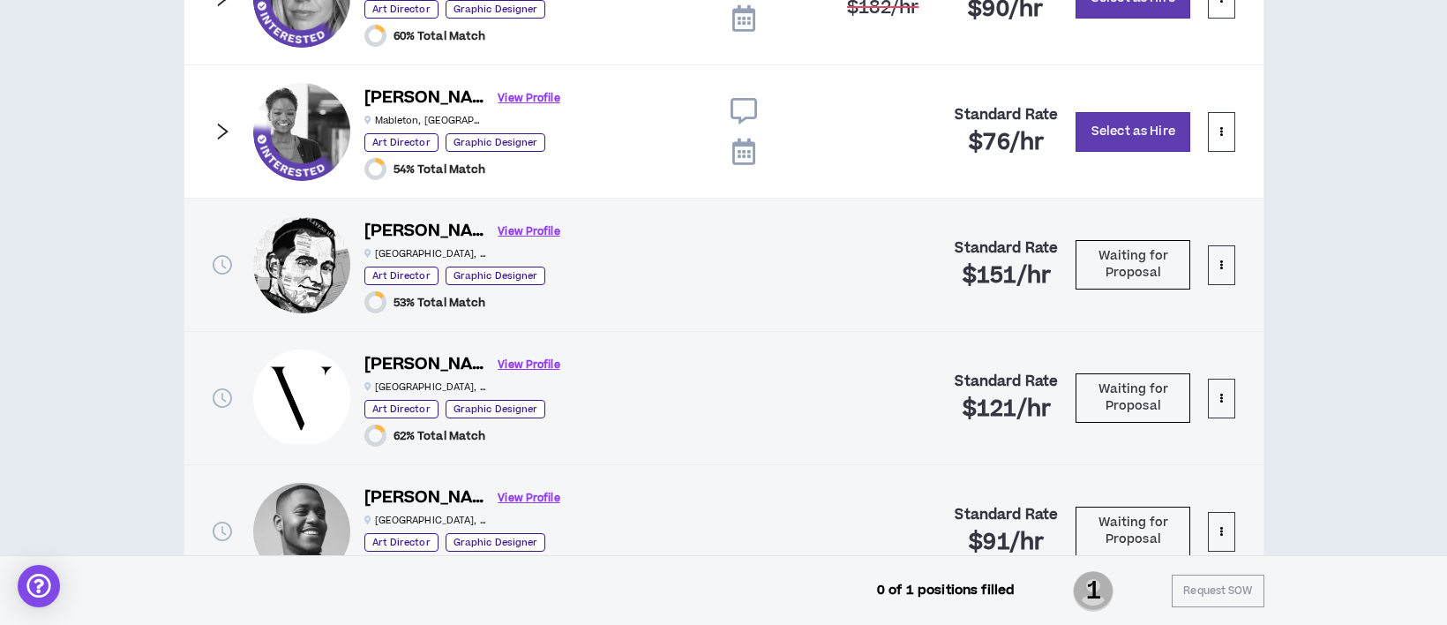
scroll to position [1108, 0]
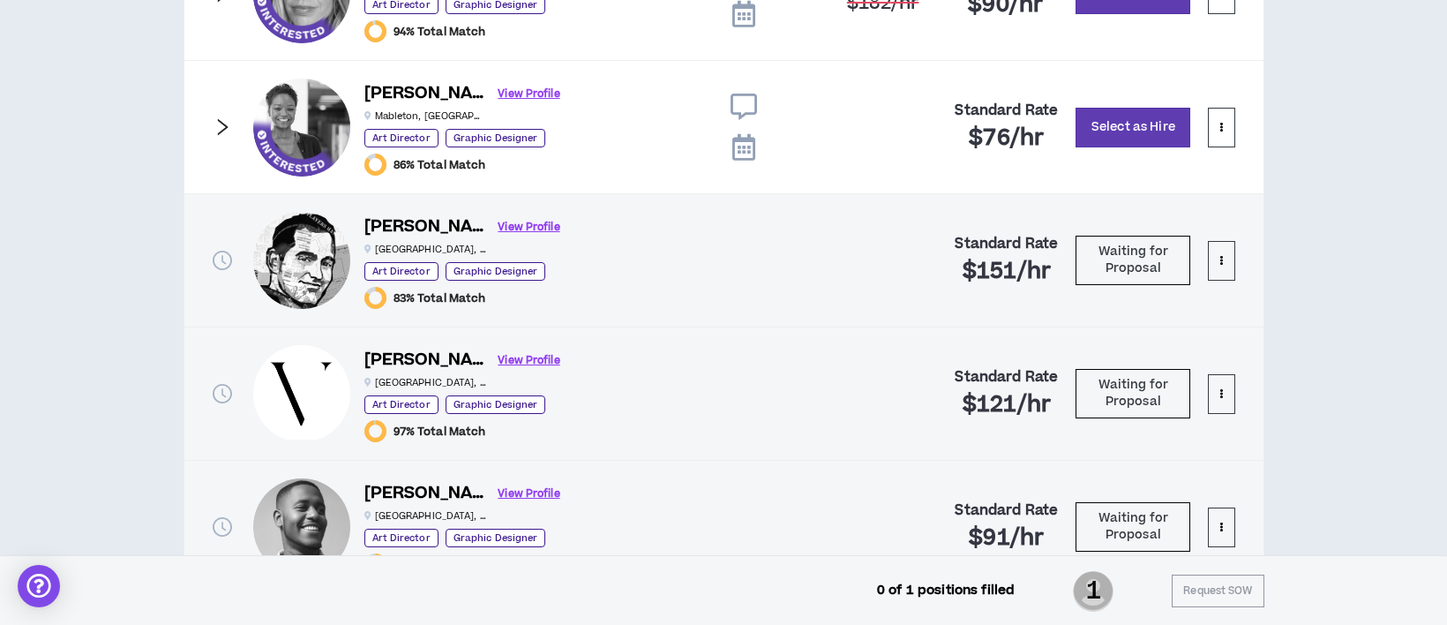
click at [214, 125] on icon "right" at bounding box center [222, 126] width 19 height 19
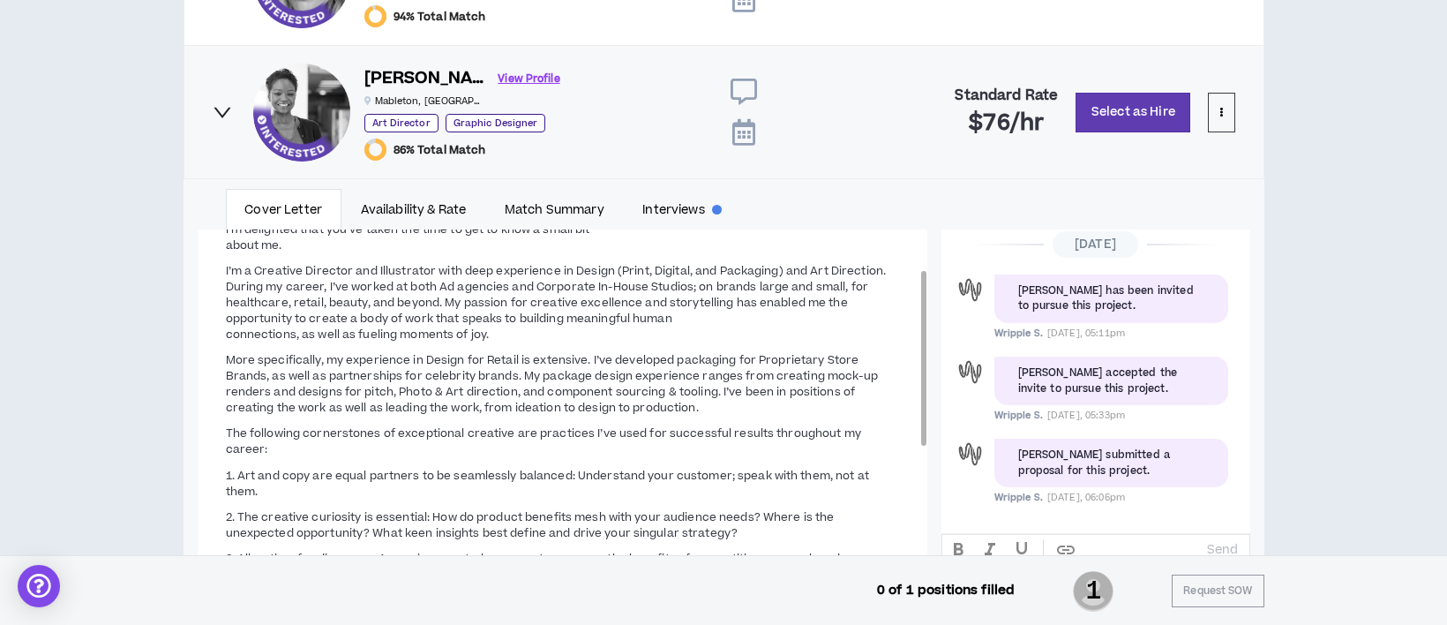
scroll to position [1123, 0]
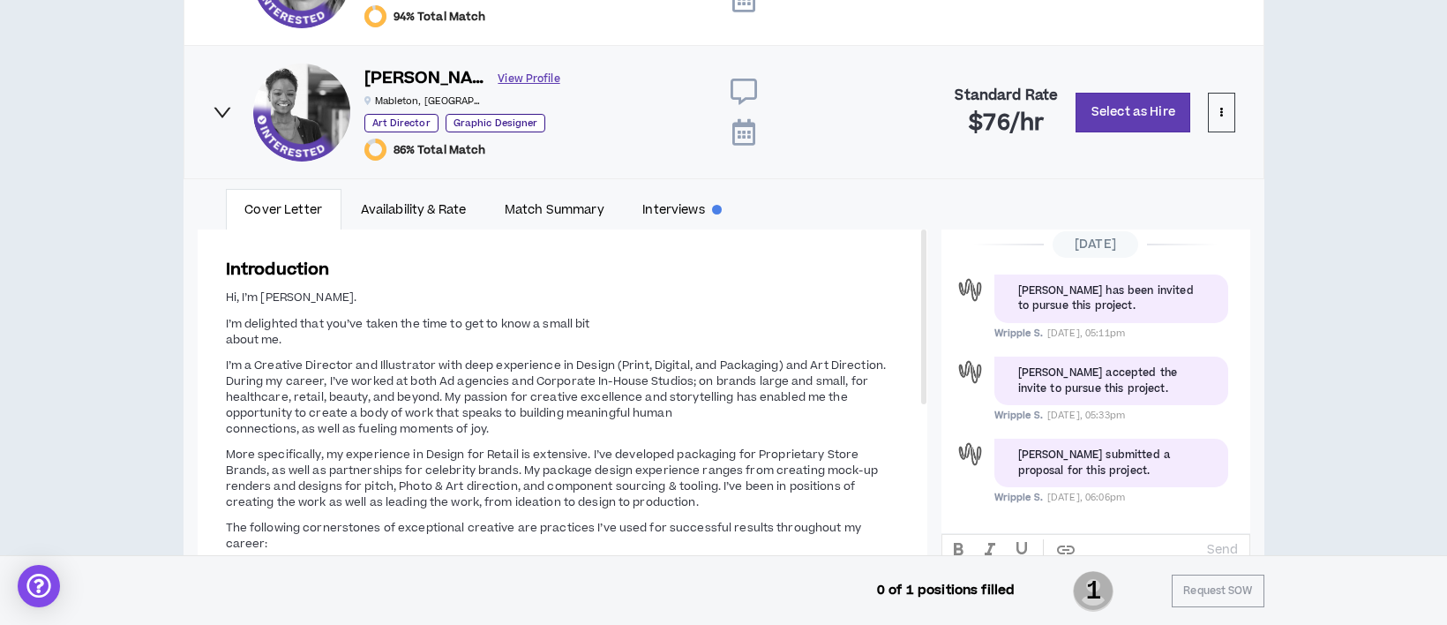
click at [499, 71] on link "View Profile" at bounding box center [530, 79] width 62 height 31
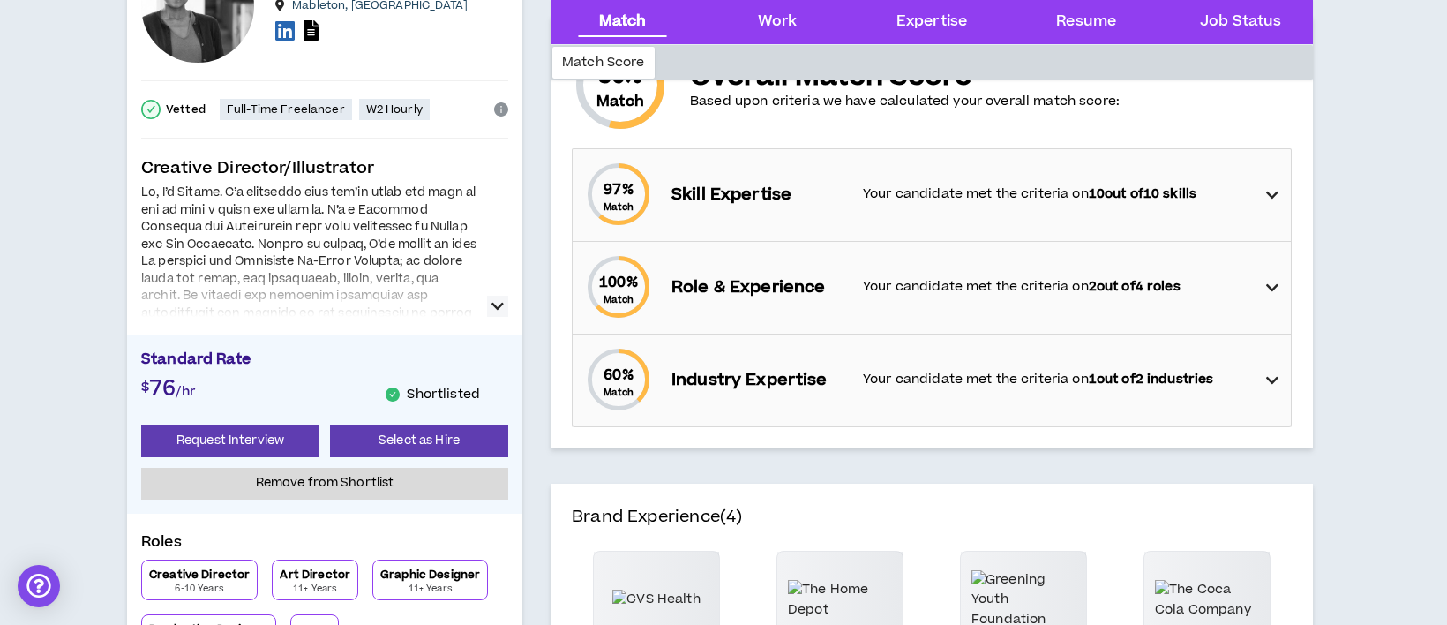
scroll to position [235, 0]
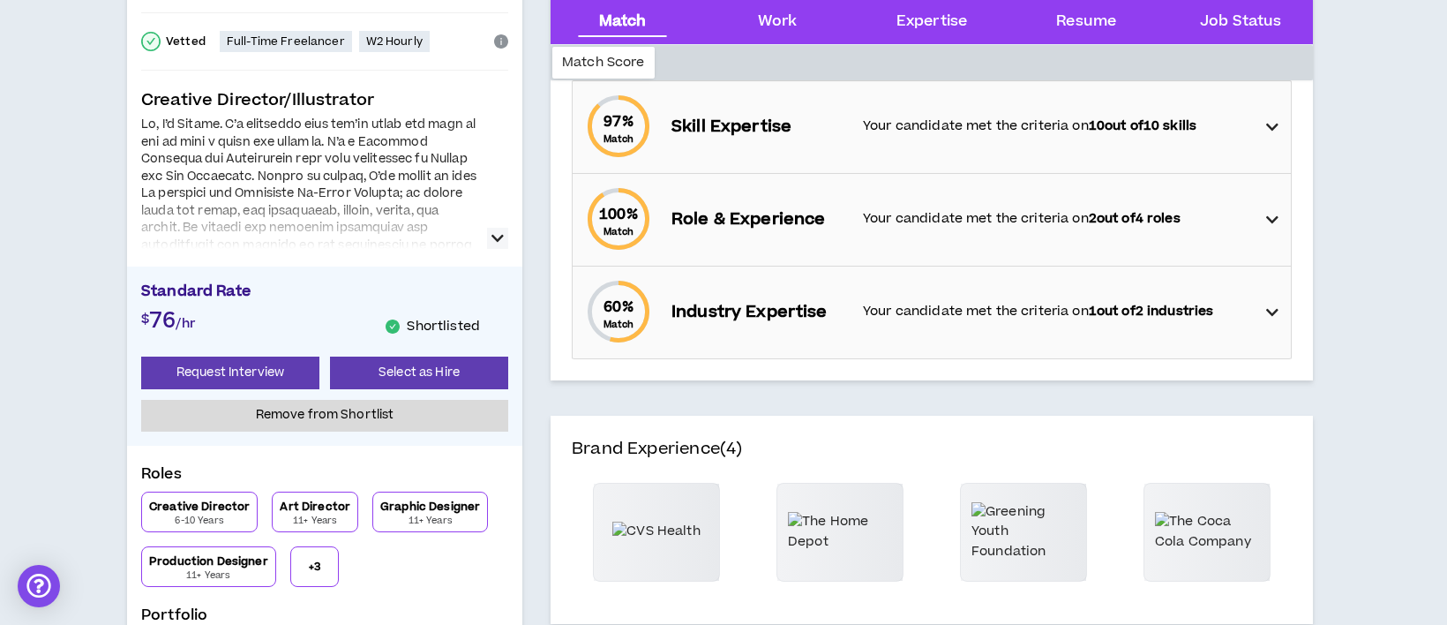
click at [500, 238] on icon "button" at bounding box center [498, 238] width 12 height 21
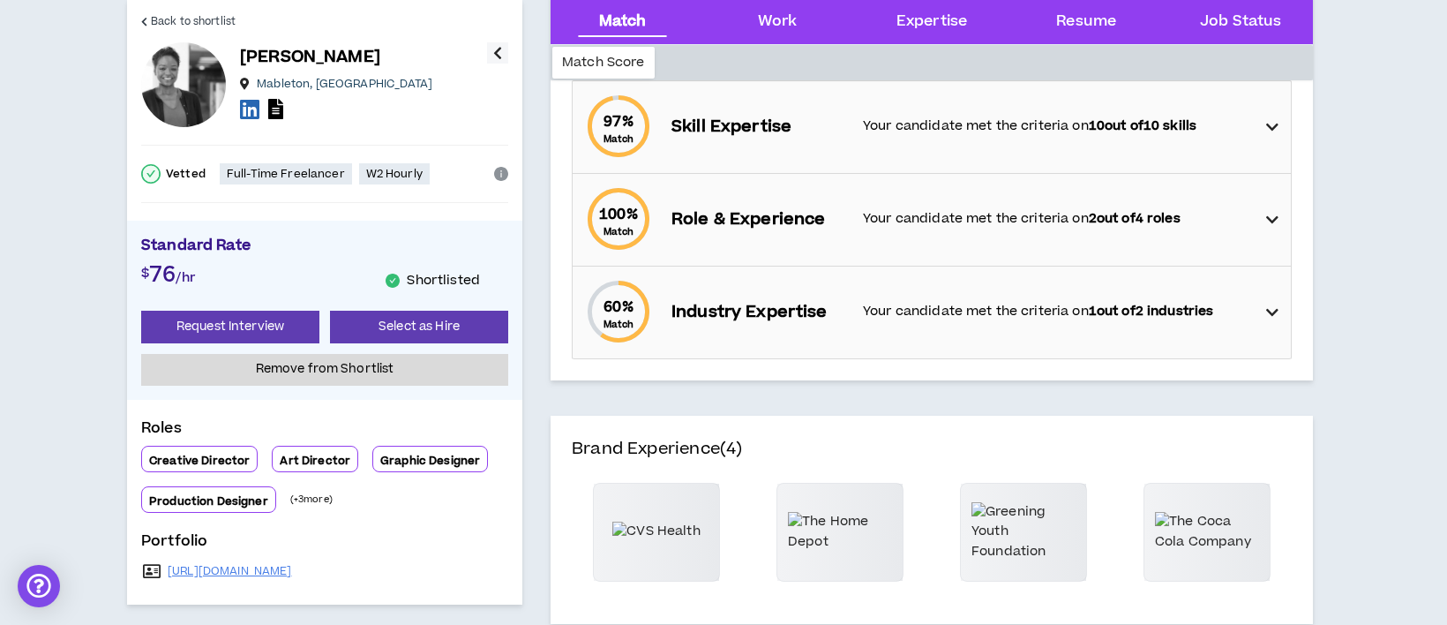
click at [503, 45] on button "button" at bounding box center [497, 52] width 21 height 21
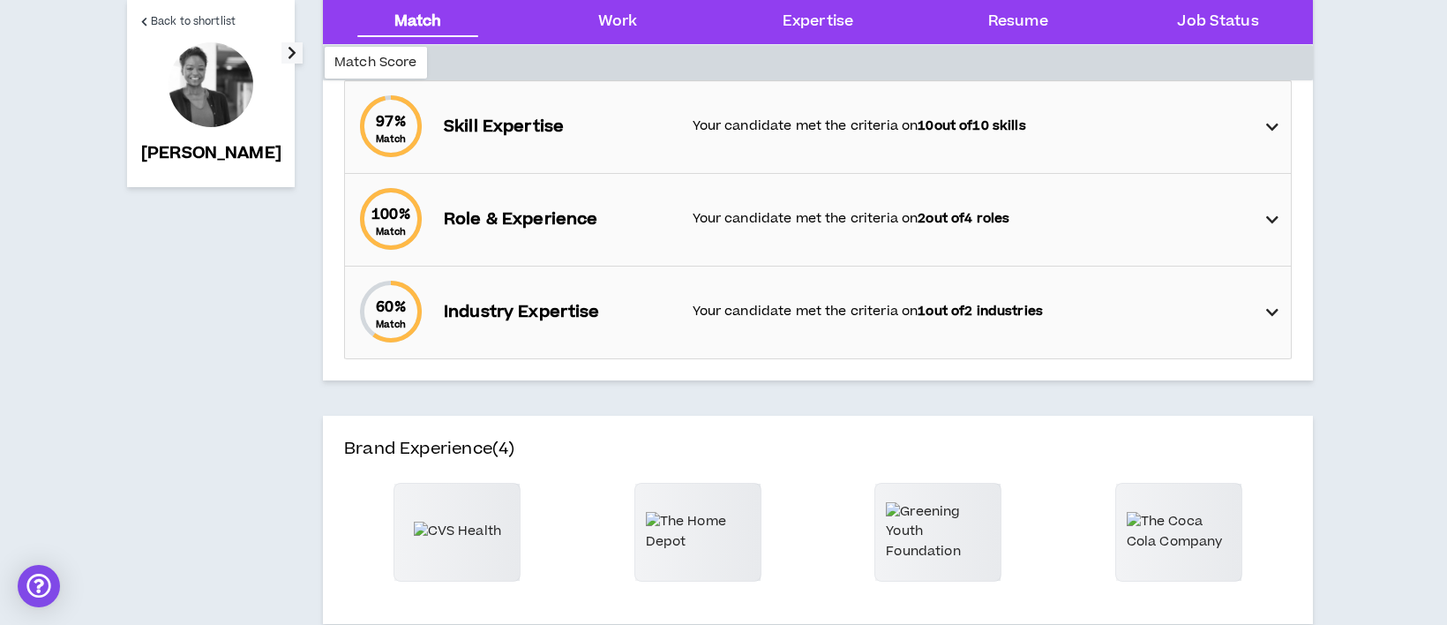
click at [282, 48] on button "button" at bounding box center [292, 52] width 21 height 21
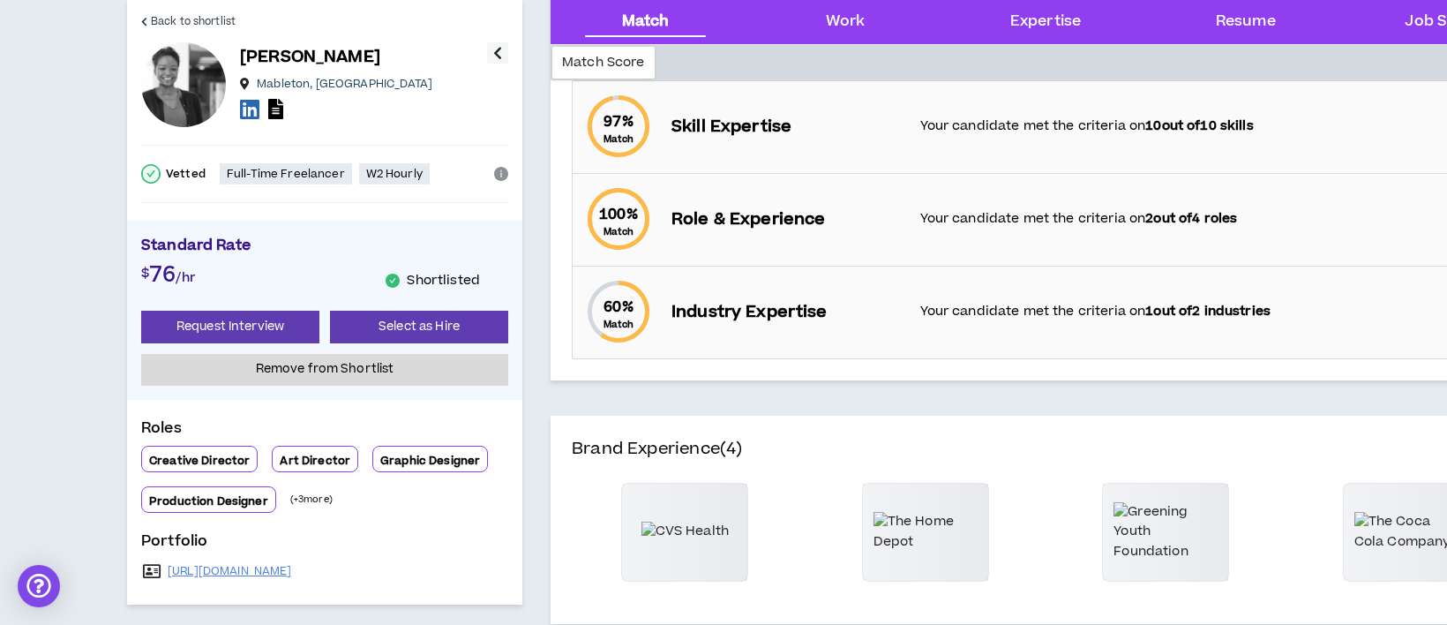
drag, startPoint x: 381, startPoint y: 574, endPoint x: 165, endPoint y: 572, distance: 216.2
click at [165, 572] on div "[URL][DOMAIN_NAME]" at bounding box center [324, 571] width 367 height 25
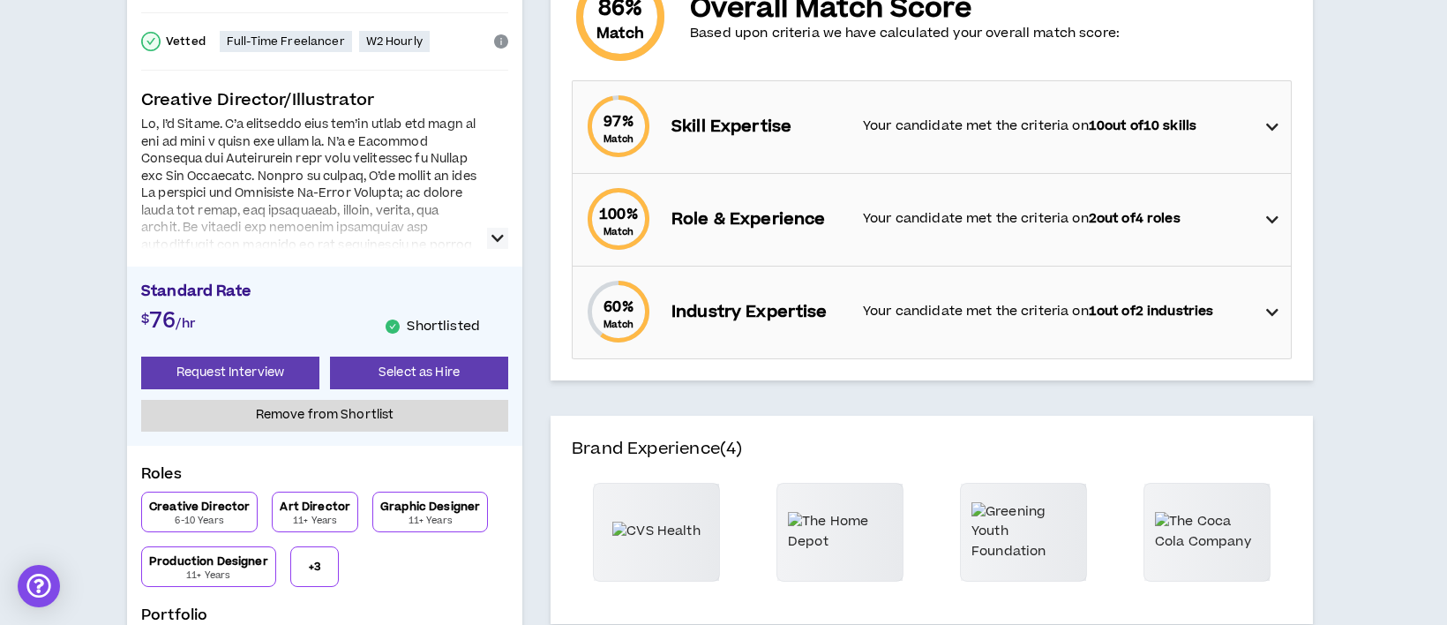
scroll to position [0, 0]
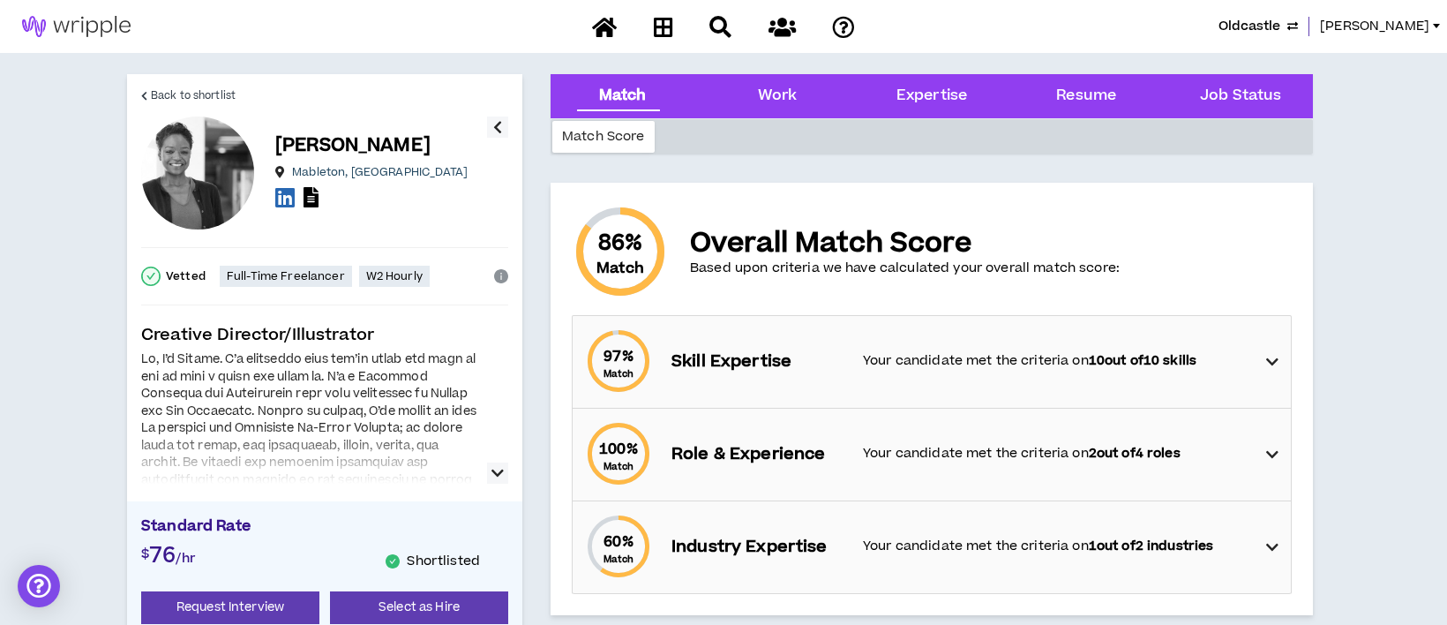
click at [1281, 25] on span "Oldcastle" at bounding box center [1250, 26] width 62 height 19
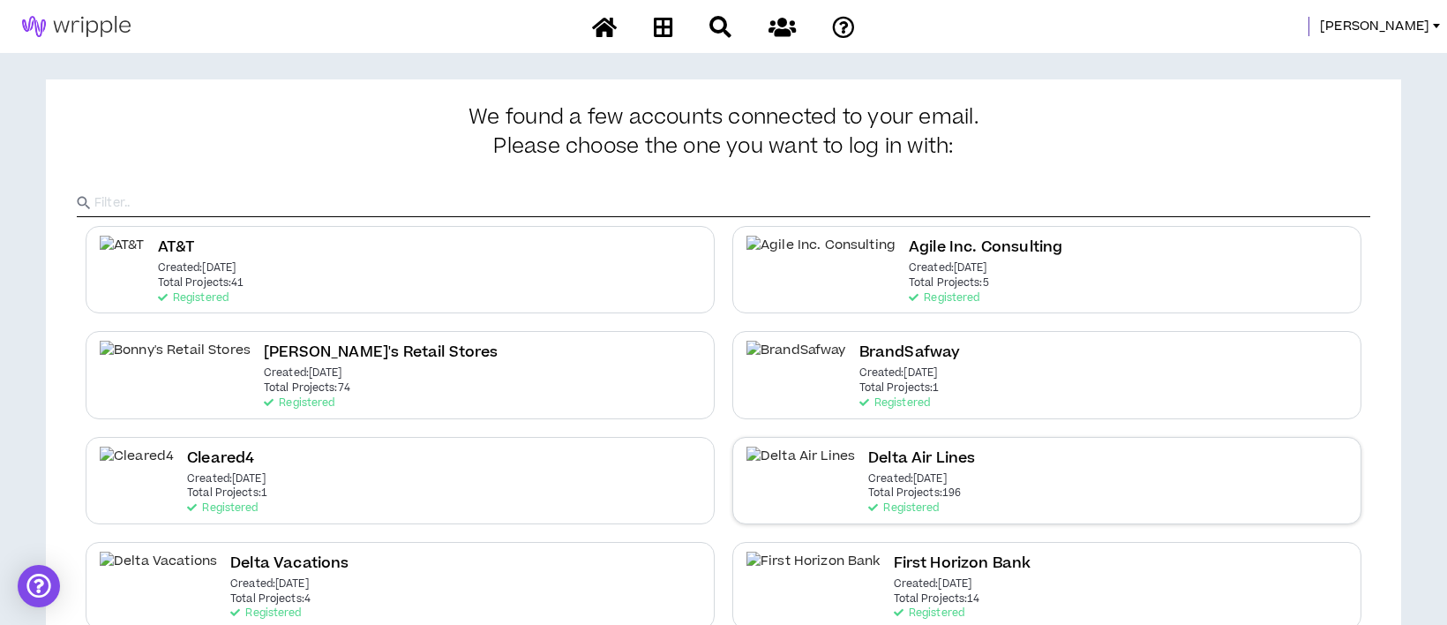
click at [882, 462] on h2 "Delta Air Lines" at bounding box center [921, 459] width 107 height 24
